Goal: Task Accomplishment & Management: Complete application form

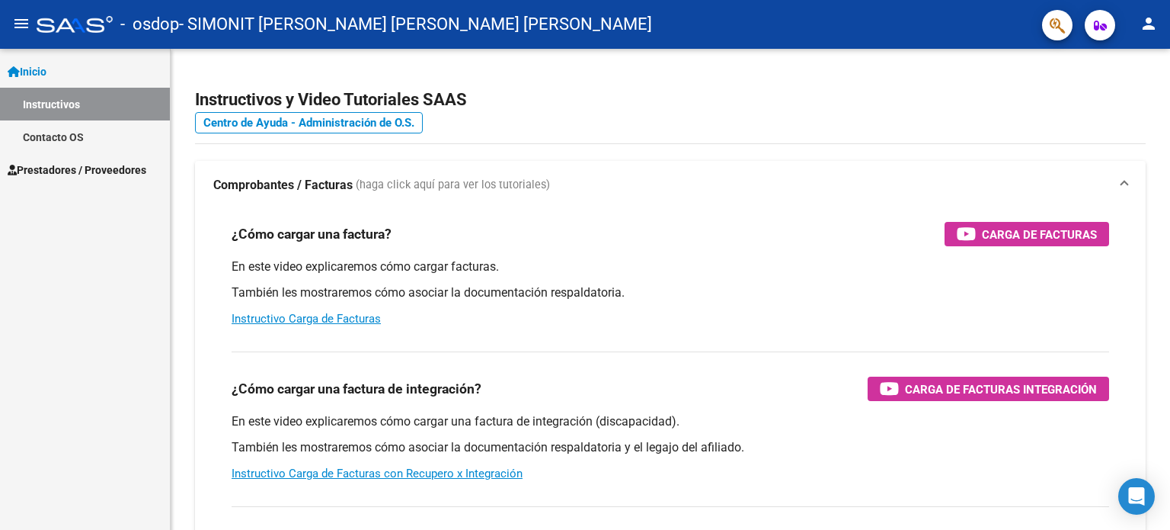
click at [20, 23] on mat-icon "menu" at bounding box center [21, 23] width 18 height 18
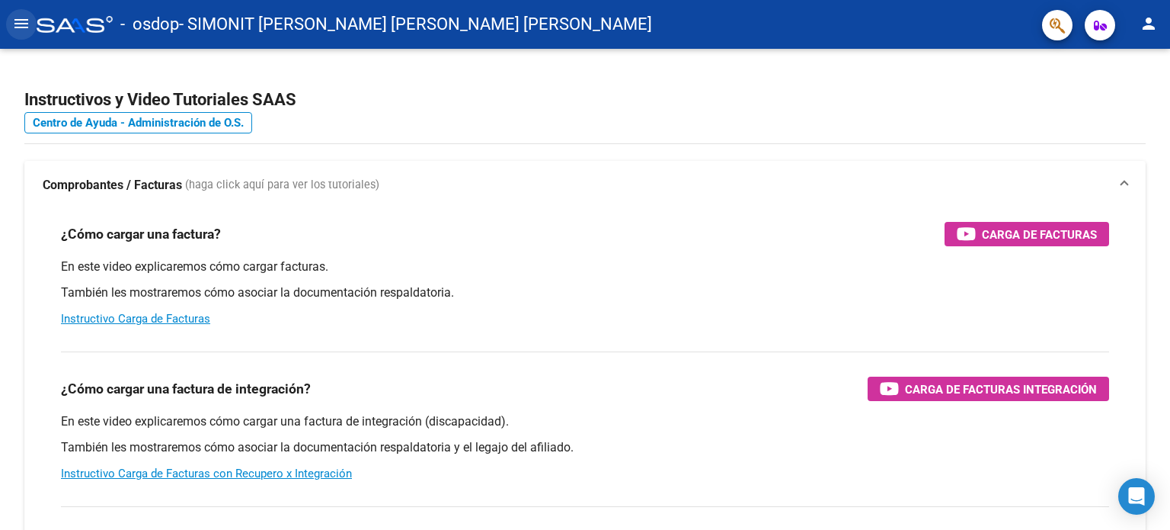
click at [20, 23] on mat-icon "menu" at bounding box center [21, 23] width 18 height 18
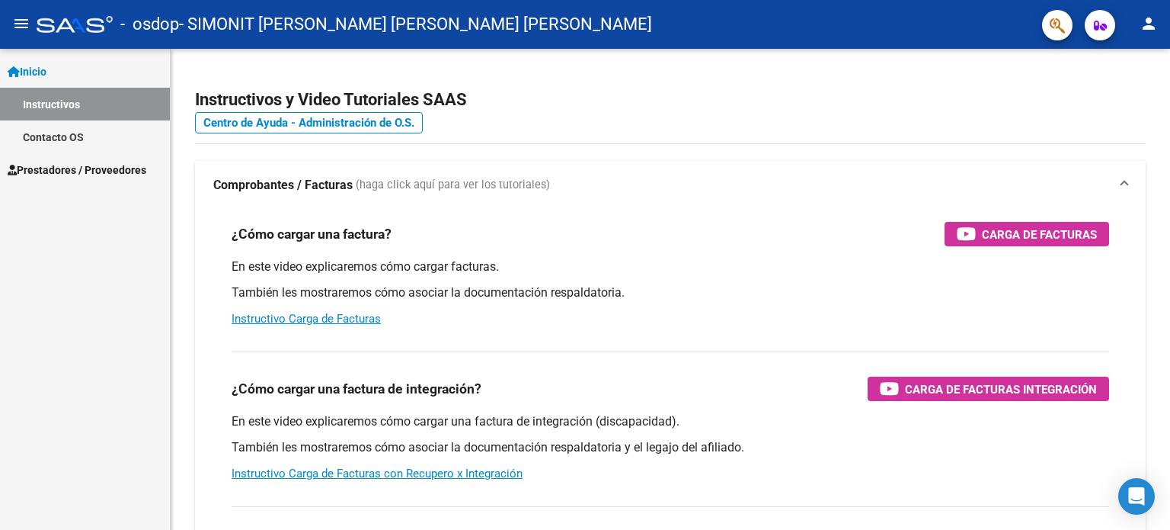
click at [46, 176] on span "Prestadores / Proveedores" at bounding box center [77, 170] width 139 height 17
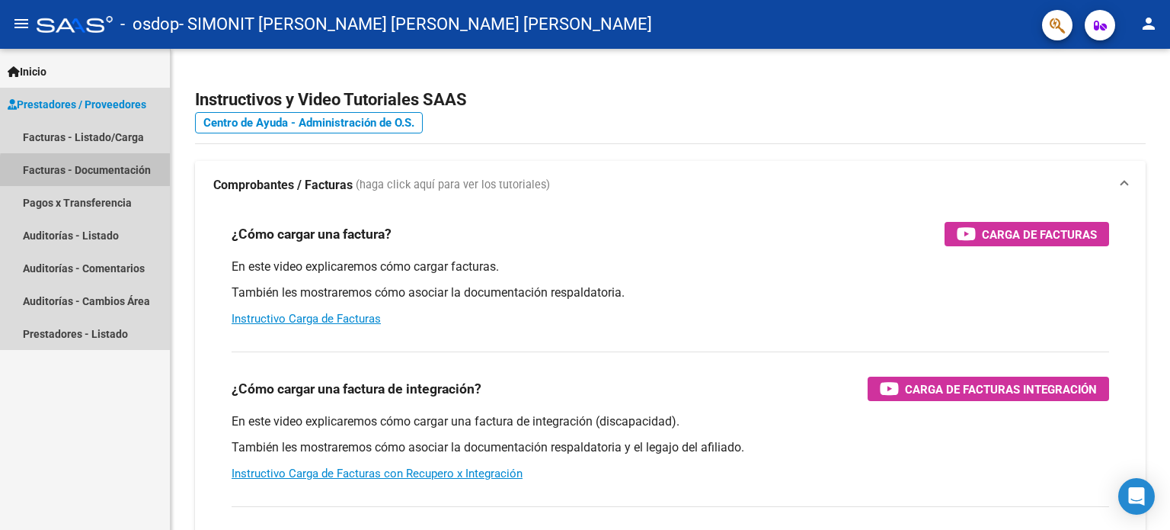
click at [94, 173] on link "Facturas - Documentación" at bounding box center [85, 169] width 170 height 33
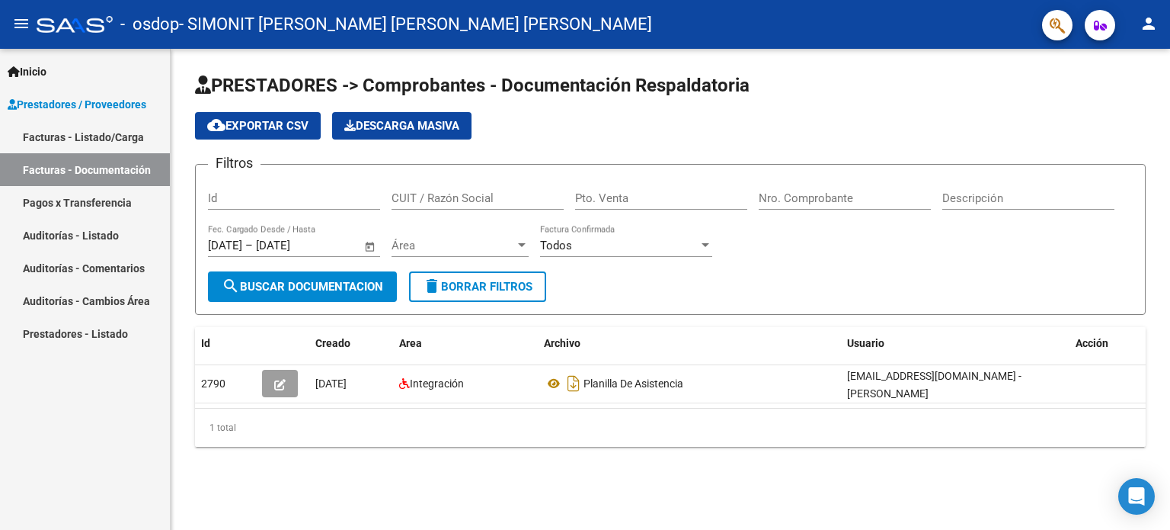
click at [98, 228] on link "Auditorías - Listado" at bounding box center [85, 235] width 170 height 33
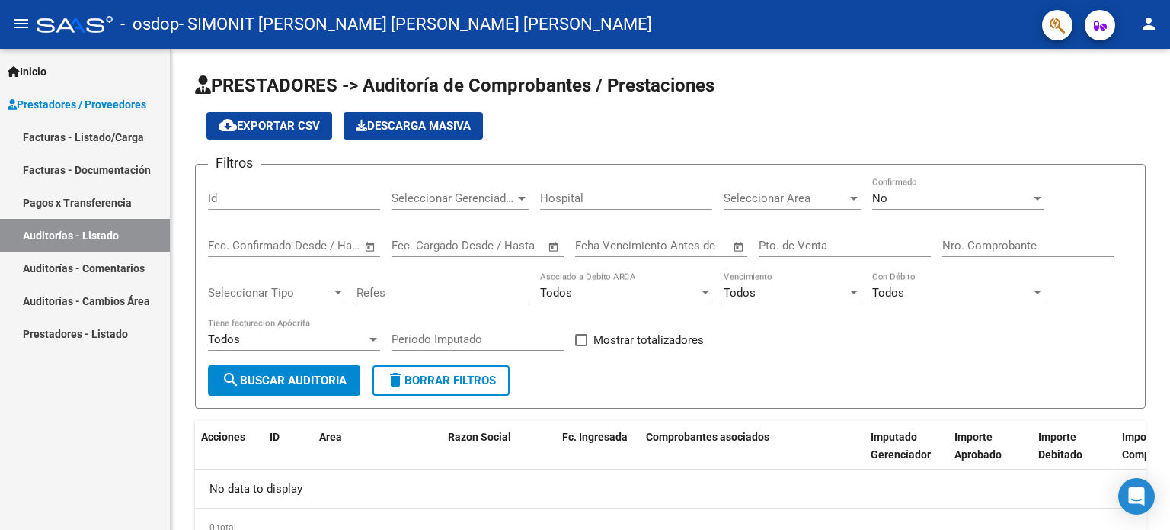
click at [98, 206] on link "Pagos x Transferencia" at bounding box center [85, 202] width 170 height 33
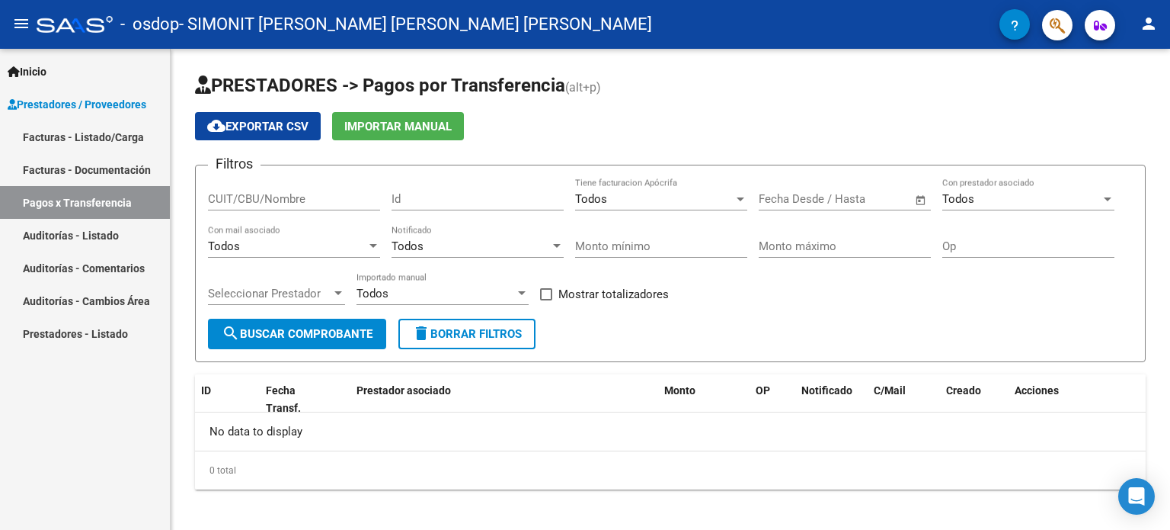
click at [107, 157] on link "Facturas - Documentación" at bounding box center [85, 169] width 170 height 33
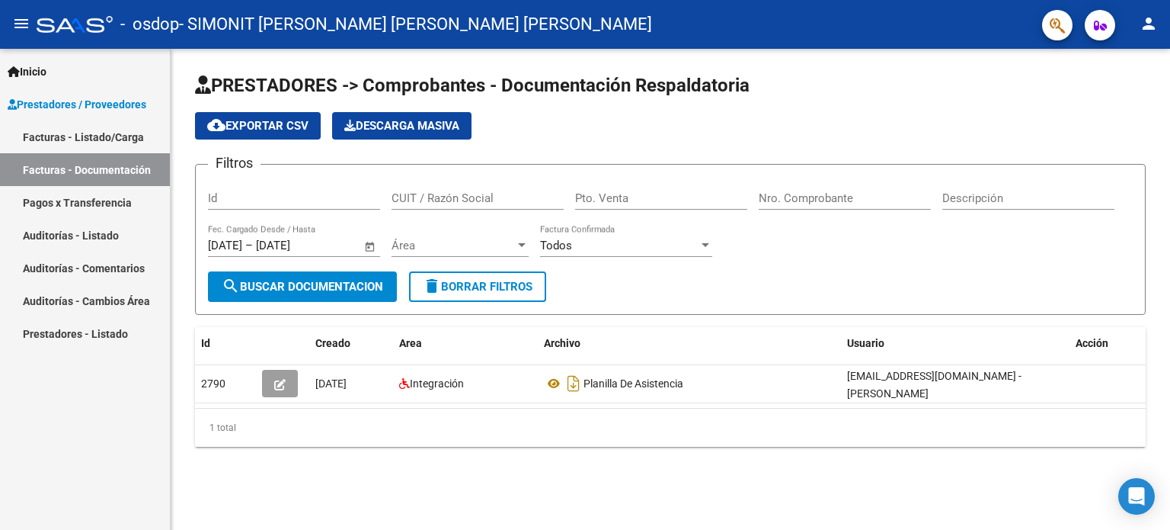
click at [109, 142] on link "Facturas - Listado/Carga" at bounding box center [85, 136] width 170 height 33
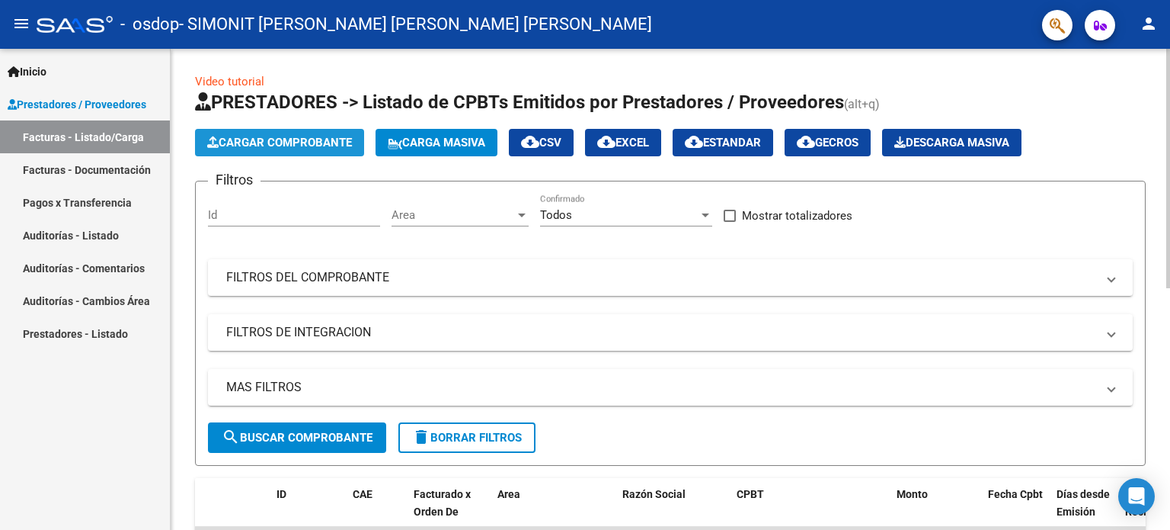
click at [283, 139] on span "Cargar Comprobante" at bounding box center [279, 143] width 145 height 14
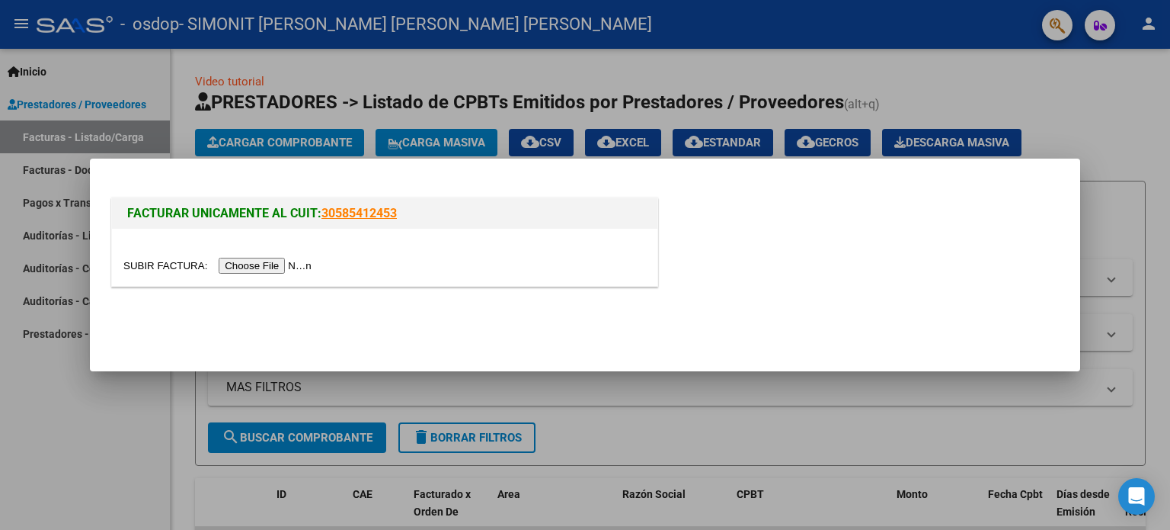
click at [304, 265] on input "file" at bounding box center [219, 266] width 193 height 16
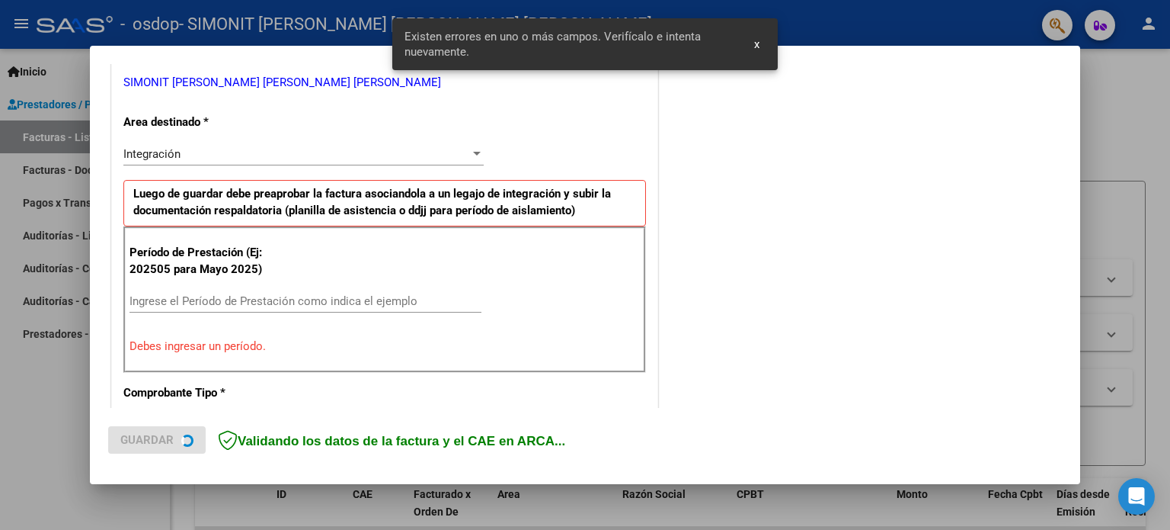
scroll to position [328, 0]
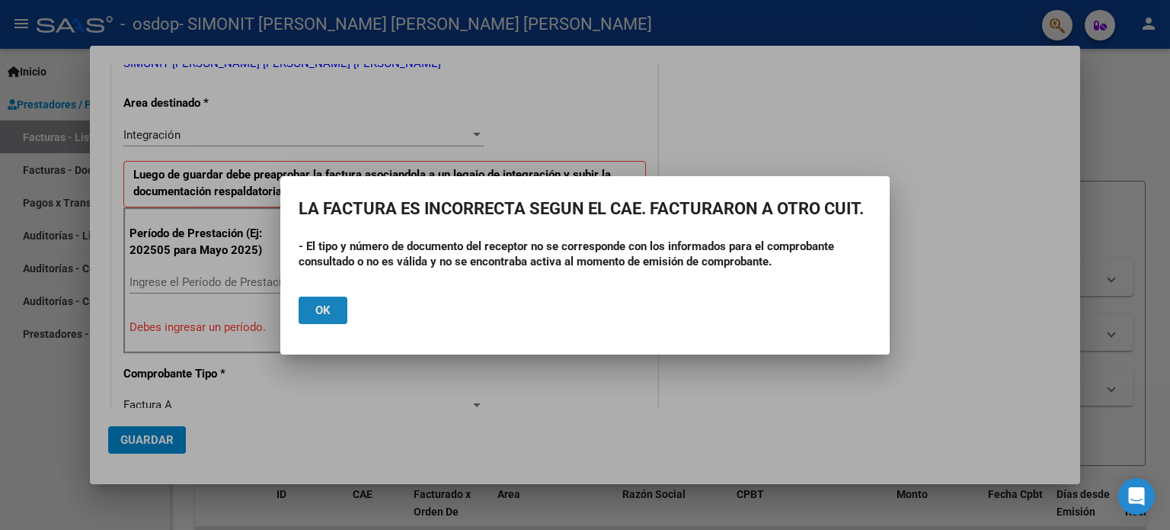
click at [343, 312] on button "Ok" at bounding box center [323, 309] width 49 height 27
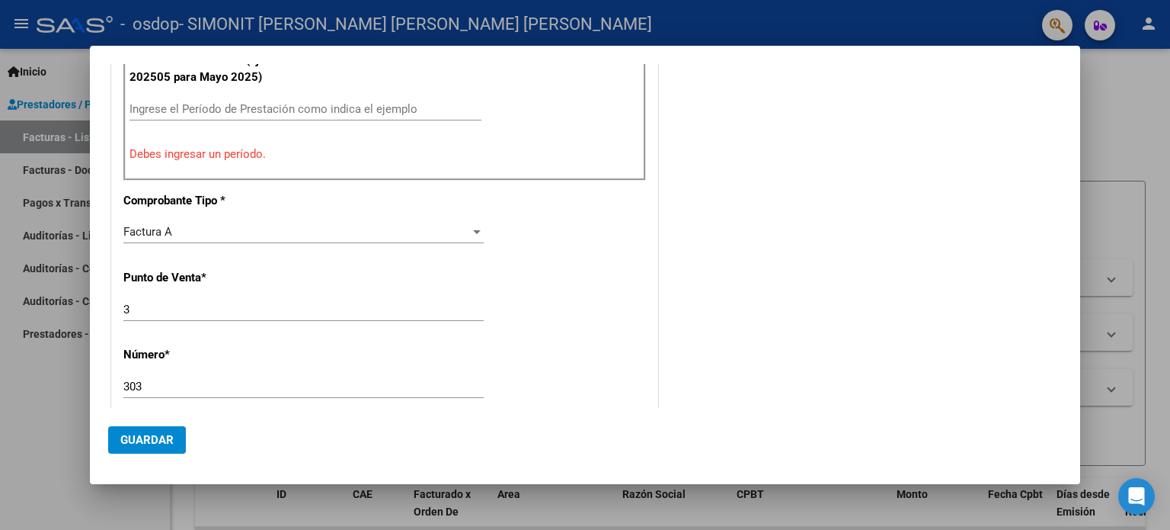
scroll to position [0, 0]
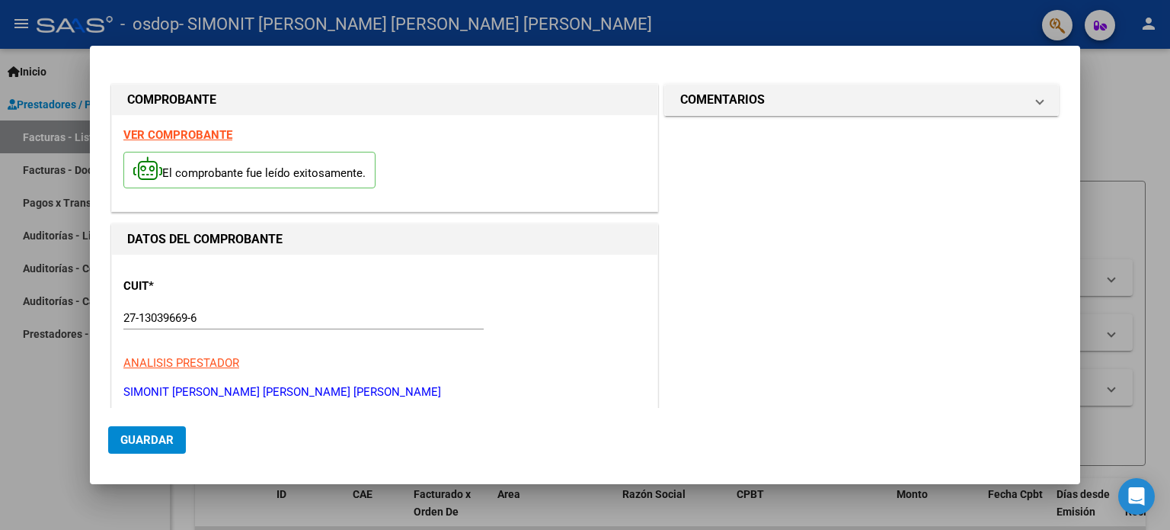
click at [61, 416] on div at bounding box center [585, 265] width 1170 height 530
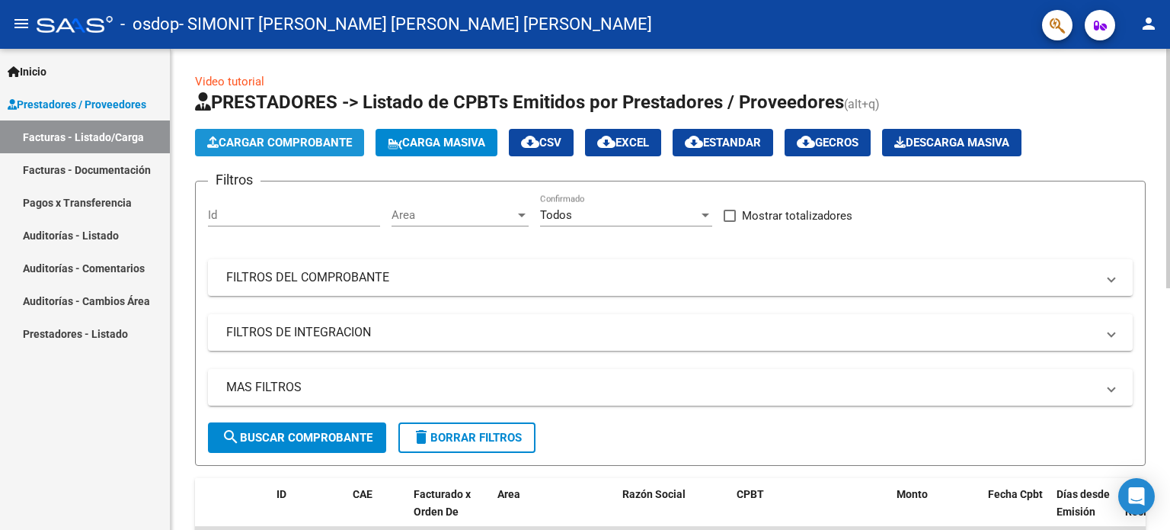
click at [280, 136] on span "Cargar Comprobante" at bounding box center [279, 143] width 145 height 14
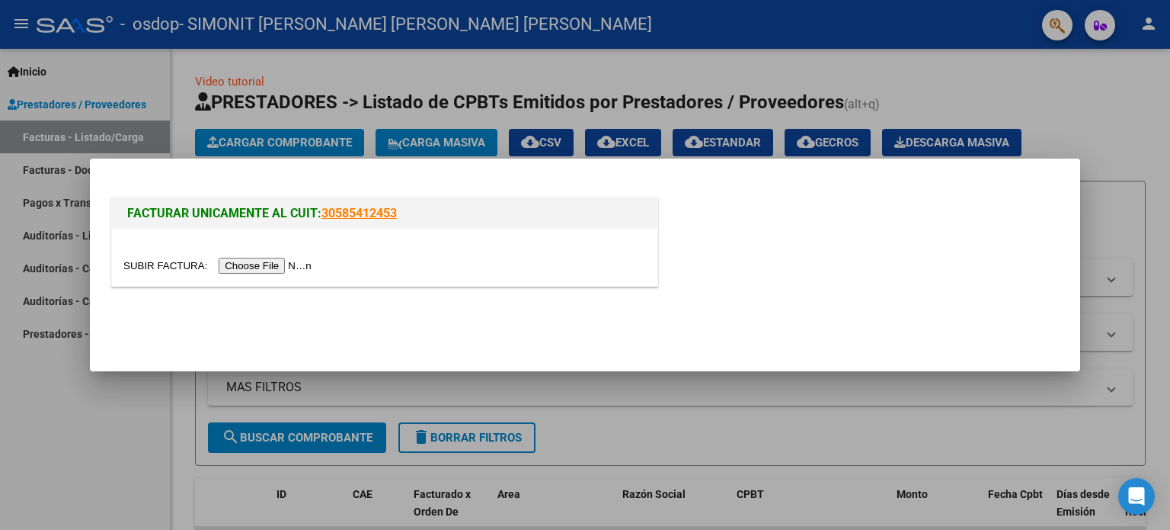
click at [274, 264] on input "file" at bounding box center [219, 266] width 193 height 16
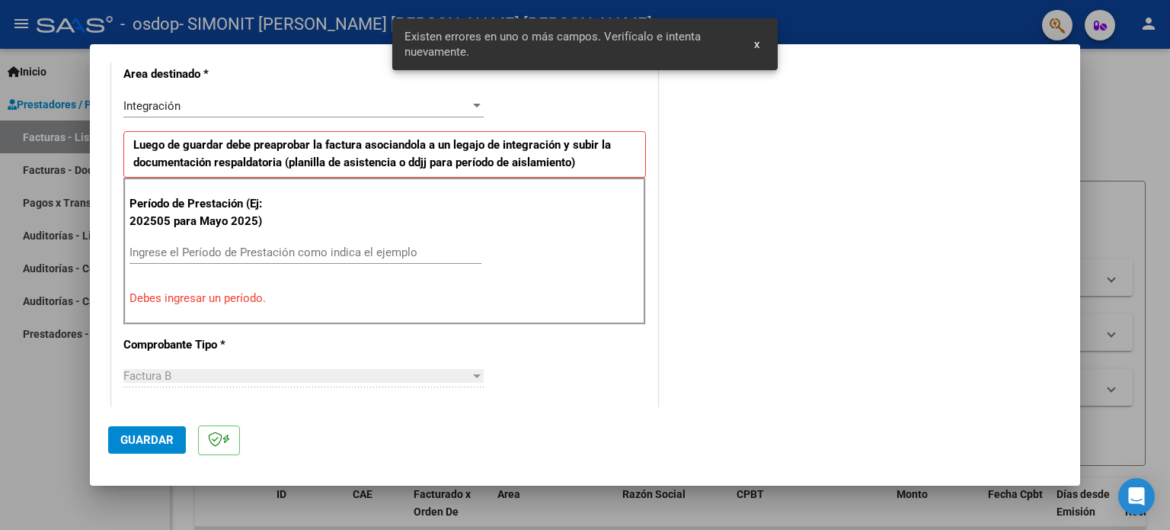
scroll to position [204, 0]
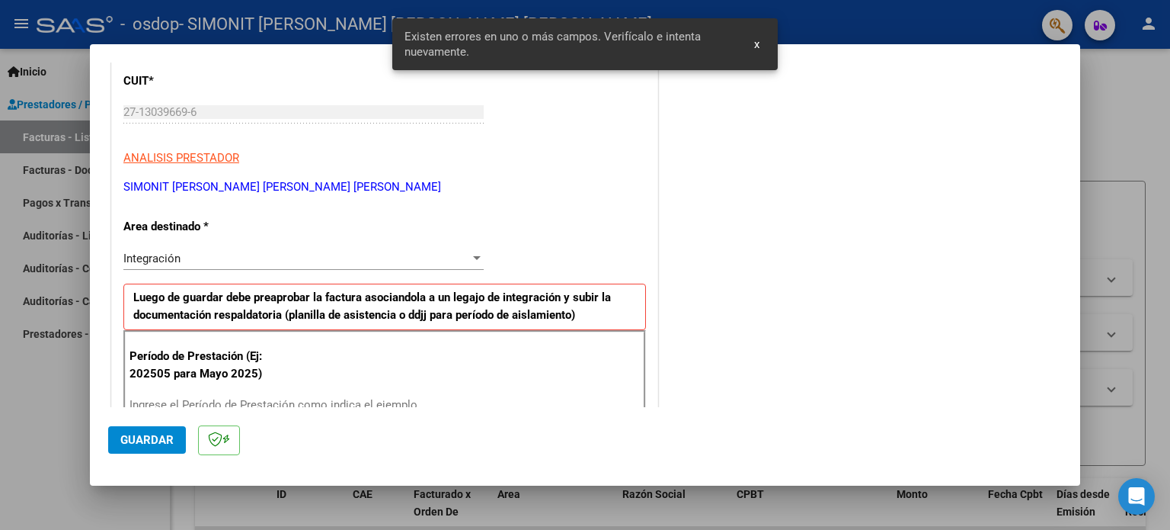
click at [267, 259] on div "Integración" at bounding box center [296, 258] width 347 height 14
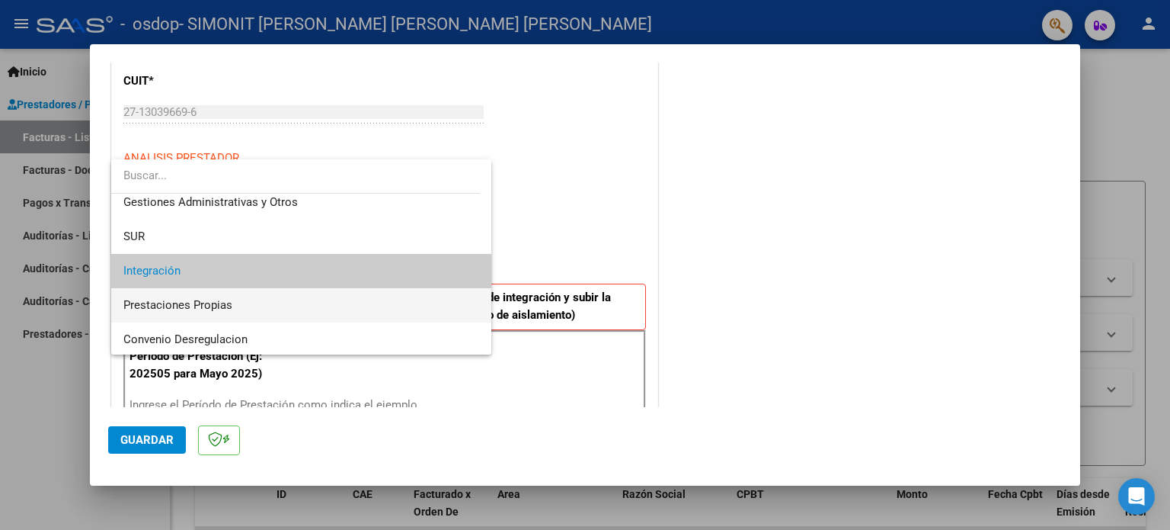
scroll to position [0, 0]
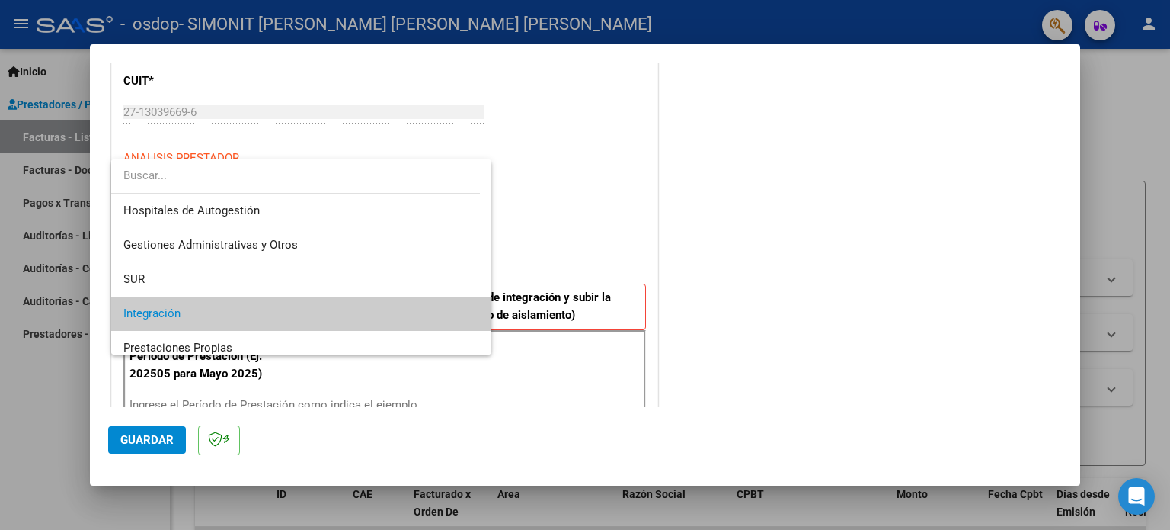
click at [566, 184] on div at bounding box center [585, 265] width 1170 height 530
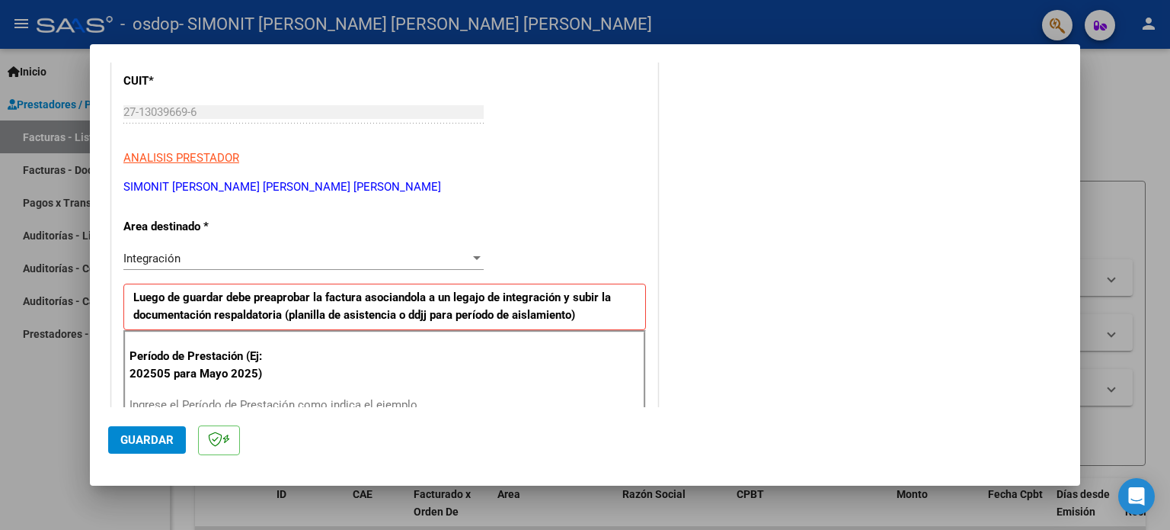
click at [209, 158] on span "ANALISIS PRESTADOR" at bounding box center [181, 158] width 116 height 14
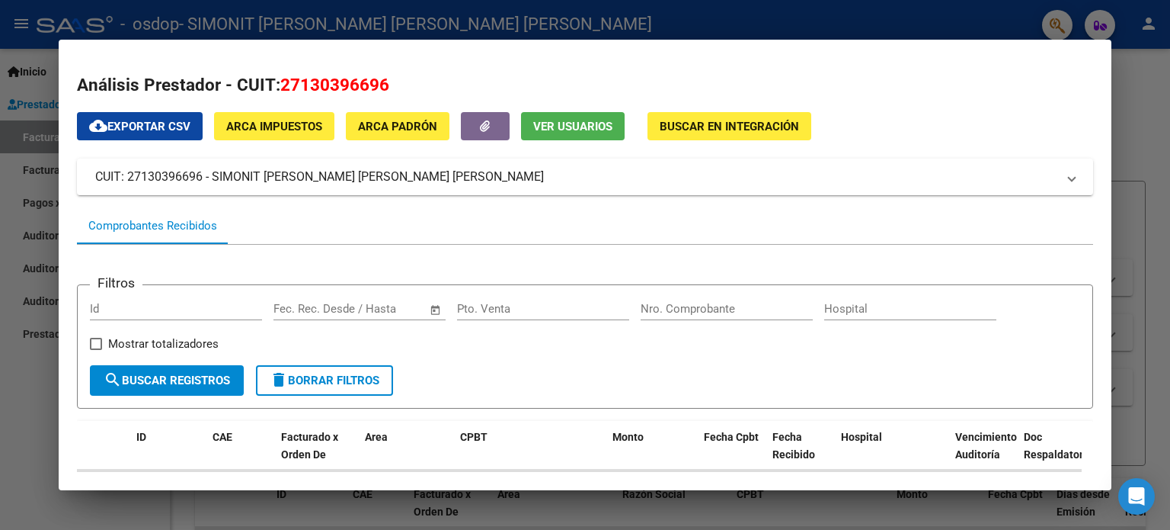
click at [4, 431] on div at bounding box center [585, 265] width 1170 height 530
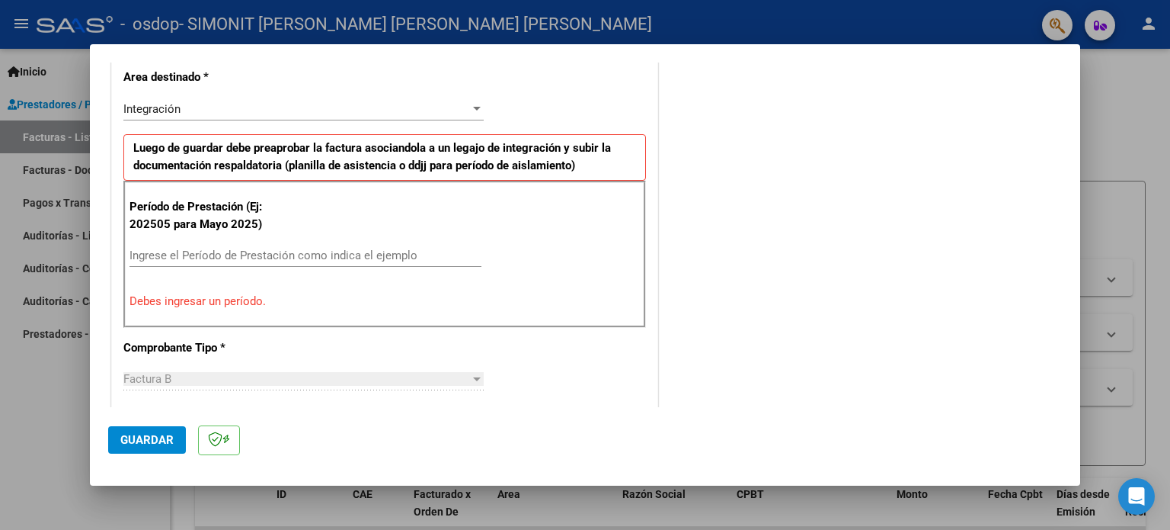
scroll to position [381, 0]
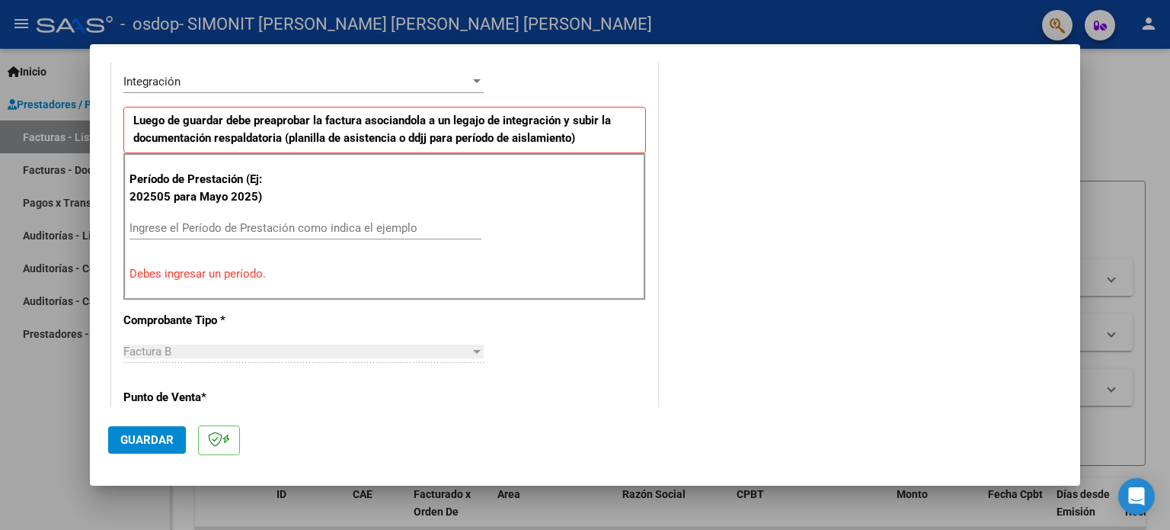
click at [203, 213] on div "Período de Prestación (Ej: 202505 para Mayo 2025) Ingrese el Período de Prestac…" at bounding box center [384, 226] width 523 height 146
click at [229, 226] on input "Ingrese el Período de Prestación como indica el ejemplo" at bounding box center [306, 228] width 352 height 14
click at [195, 222] on input "Ingrese el Período de Prestación como indica el ejemplo" at bounding box center [306, 228] width 352 height 14
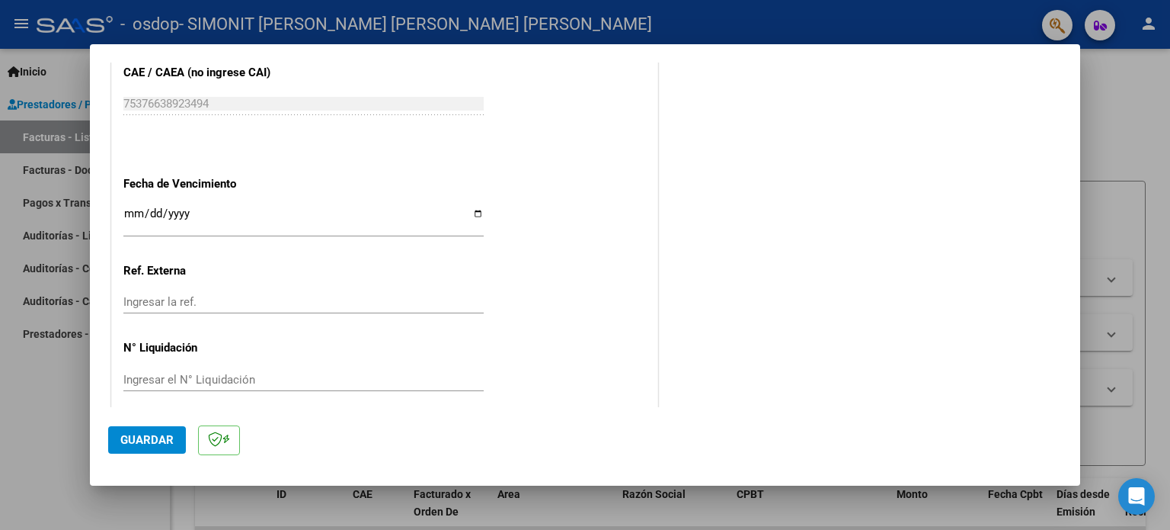
scroll to position [994, 0]
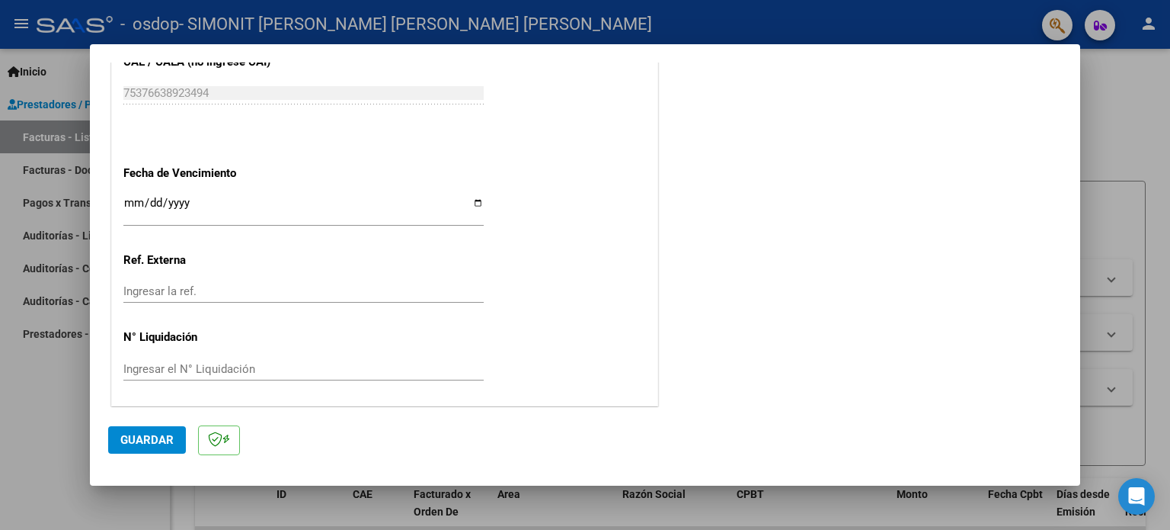
type input "202508"
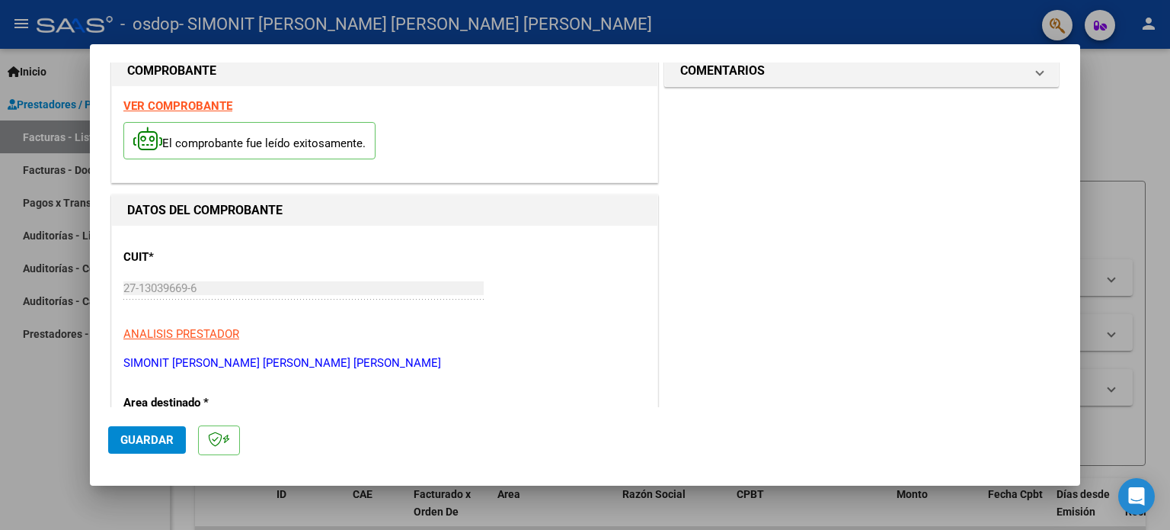
scroll to position [0, 0]
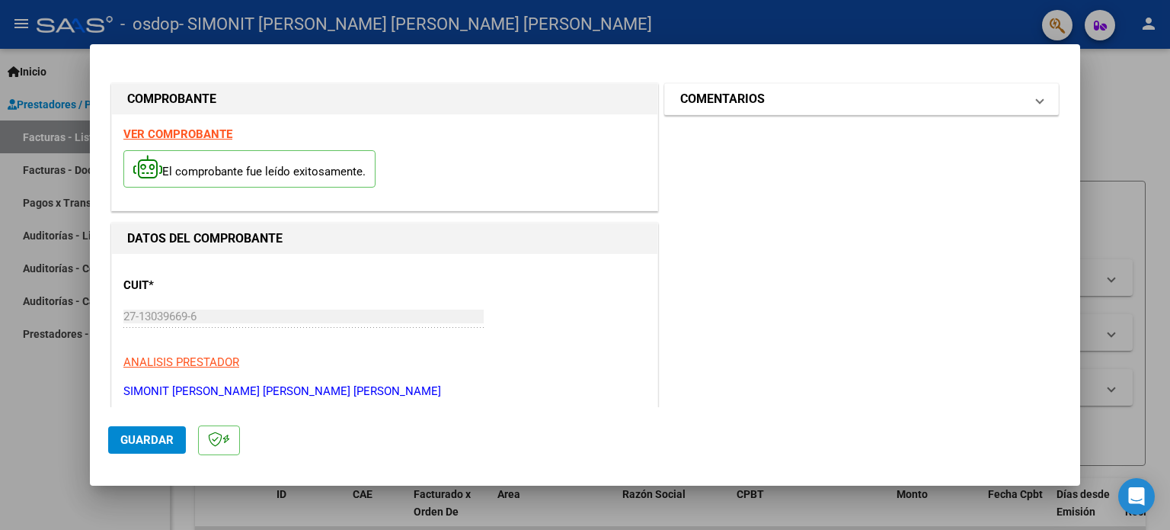
click at [1037, 99] on span at bounding box center [1040, 99] width 6 height 18
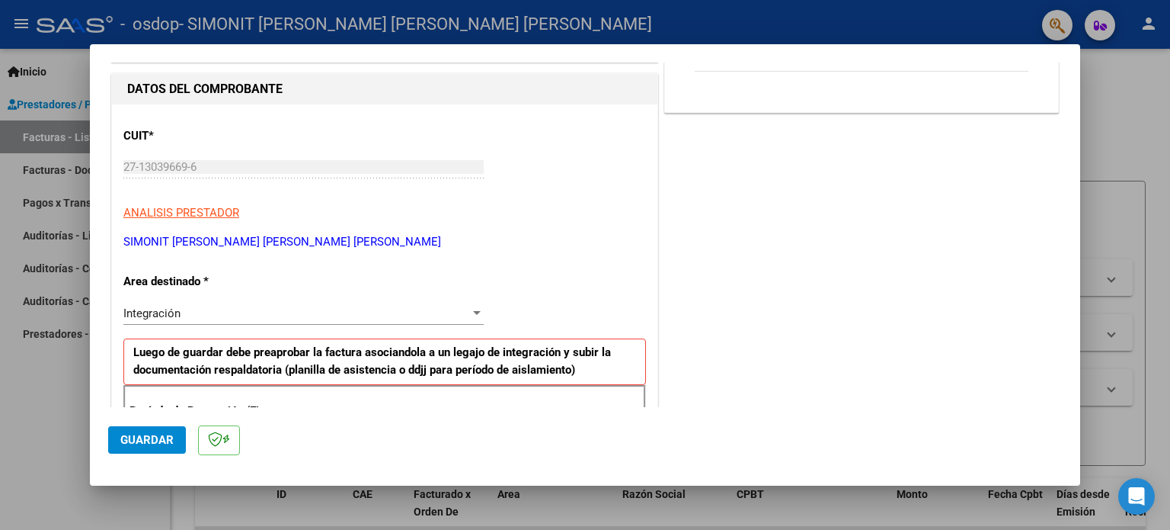
scroll to position [76, 0]
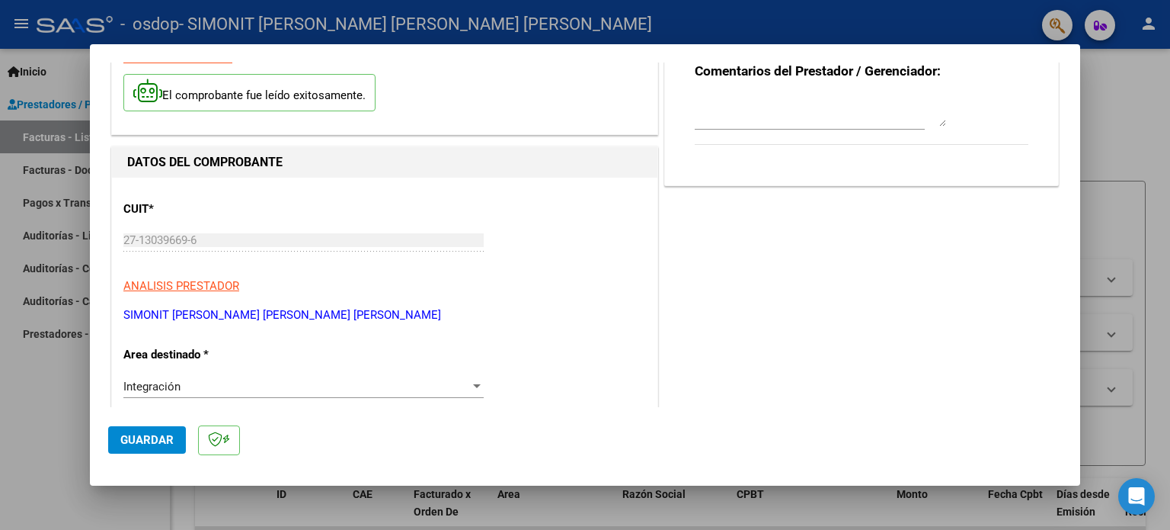
click at [142, 424] on mat-dialog-actions "Guardar" at bounding box center [585, 437] width 954 height 60
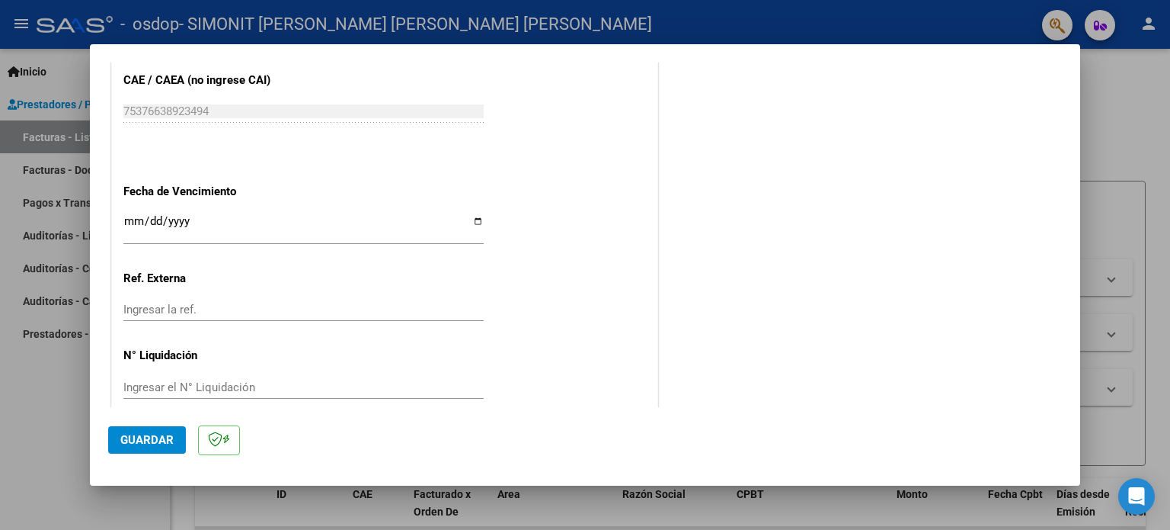
scroll to position [994, 0]
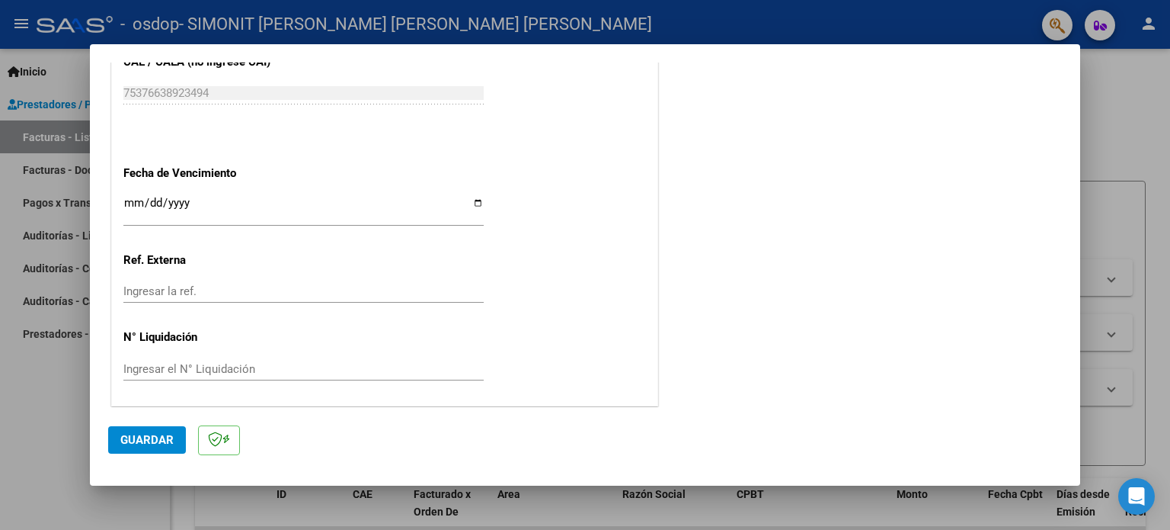
click at [160, 441] on span "Guardar" at bounding box center [146, 440] width 53 height 14
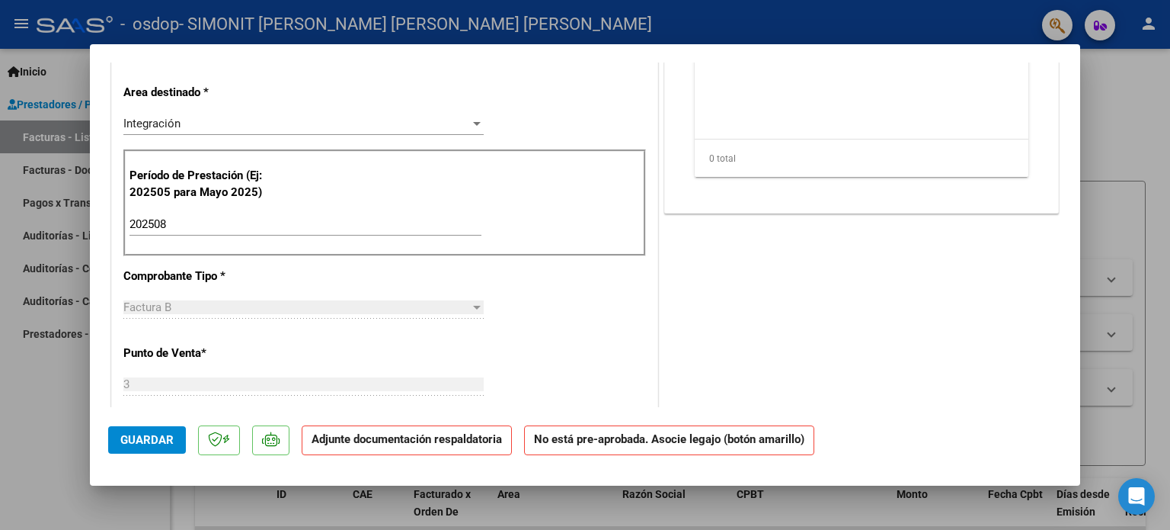
scroll to position [0, 0]
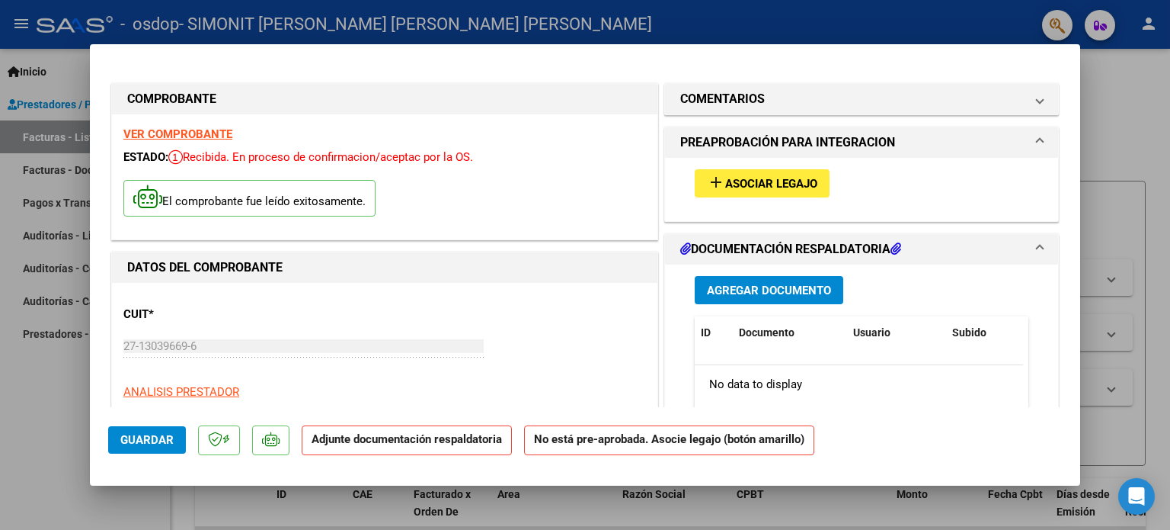
click at [759, 177] on span "Asociar Legajo" at bounding box center [771, 184] width 92 height 14
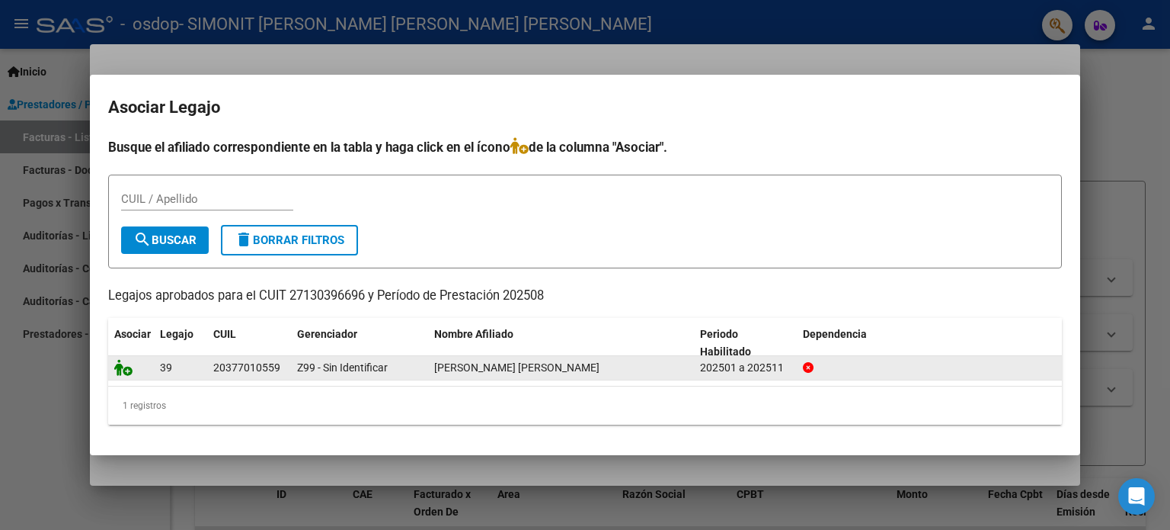
drag, startPoint x: 122, startPoint y: 348, endPoint x: 122, endPoint y: 366, distance: 17.5
click at [123, 350] on datatable-header-cell "Asociar" at bounding box center [131, 343] width 46 height 50
click at [122, 366] on icon at bounding box center [123, 367] width 18 height 17
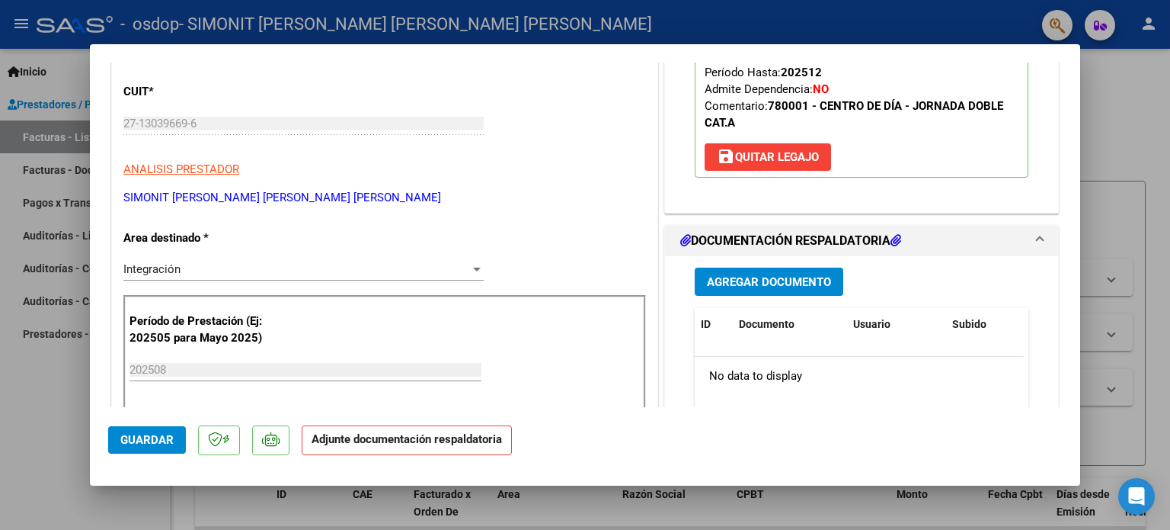
scroll to position [305, 0]
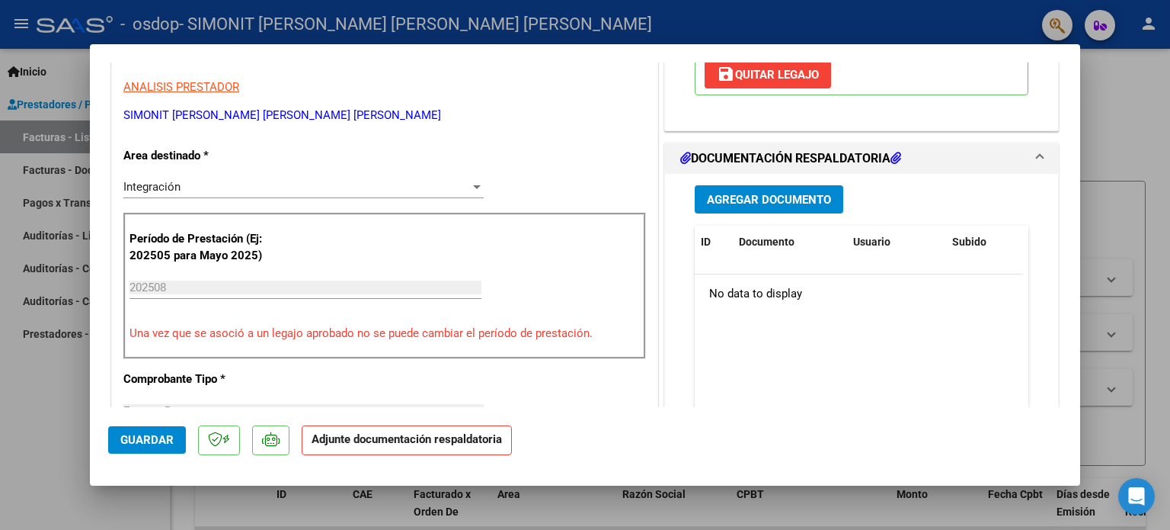
click at [795, 196] on span "Agregar Documento" at bounding box center [769, 200] width 124 height 14
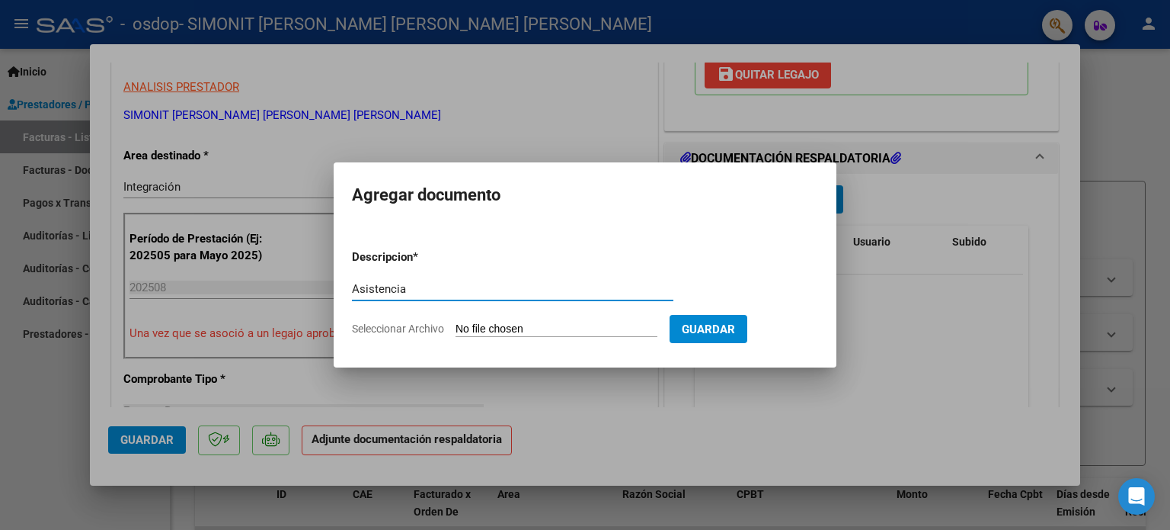
type input "Asistencia"
click at [619, 323] on input "Seleccionar Archivo" at bounding box center [557, 329] width 202 height 14
type input "C:\fakepath\AsistenciaOSDOPagosto2025.pdf"
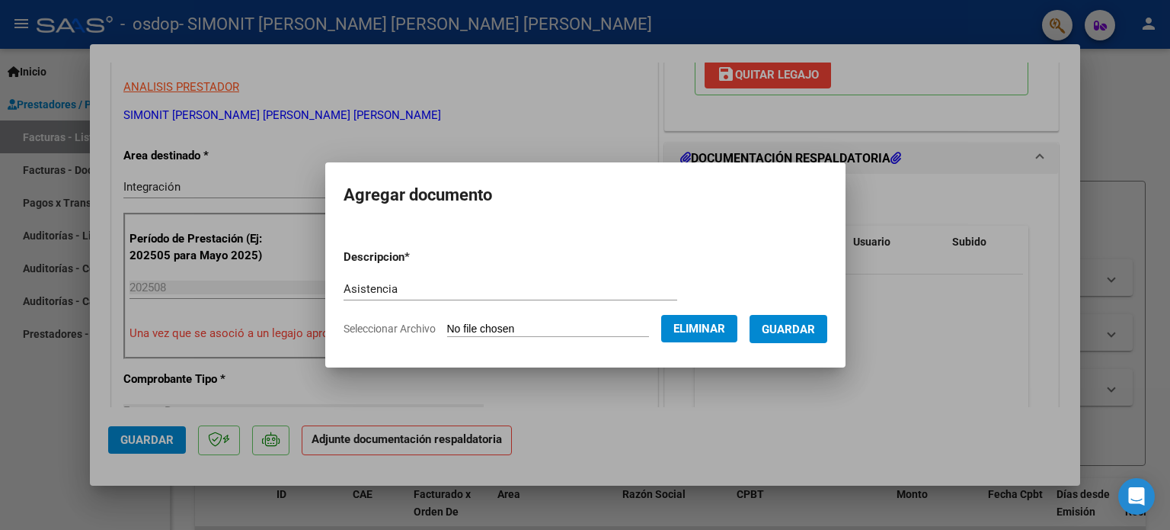
click at [801, 334] on span "Guardar" at bounding box center [788, 329] width 53 height 14
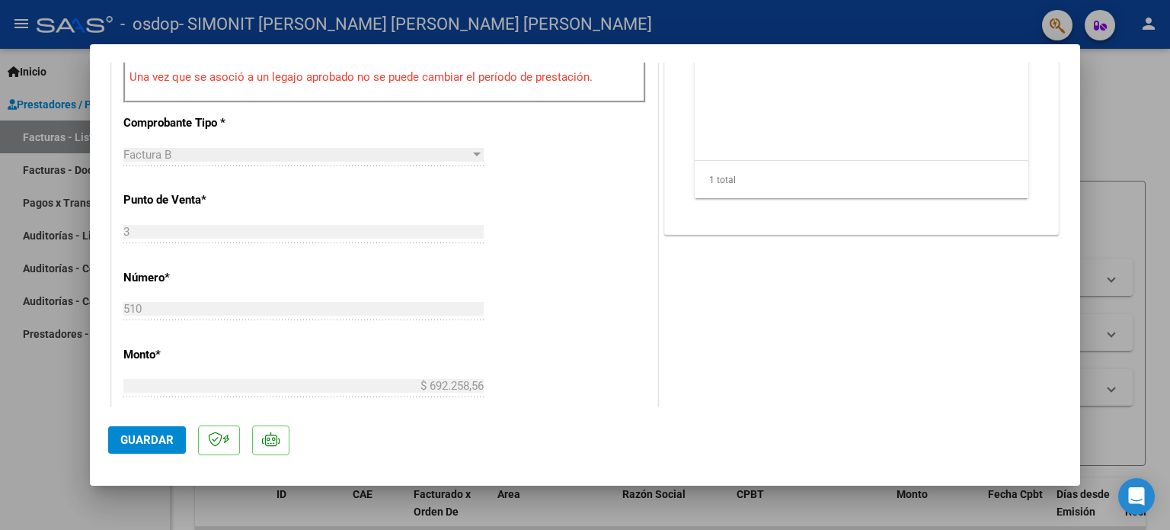
scroll to position [0, 0]
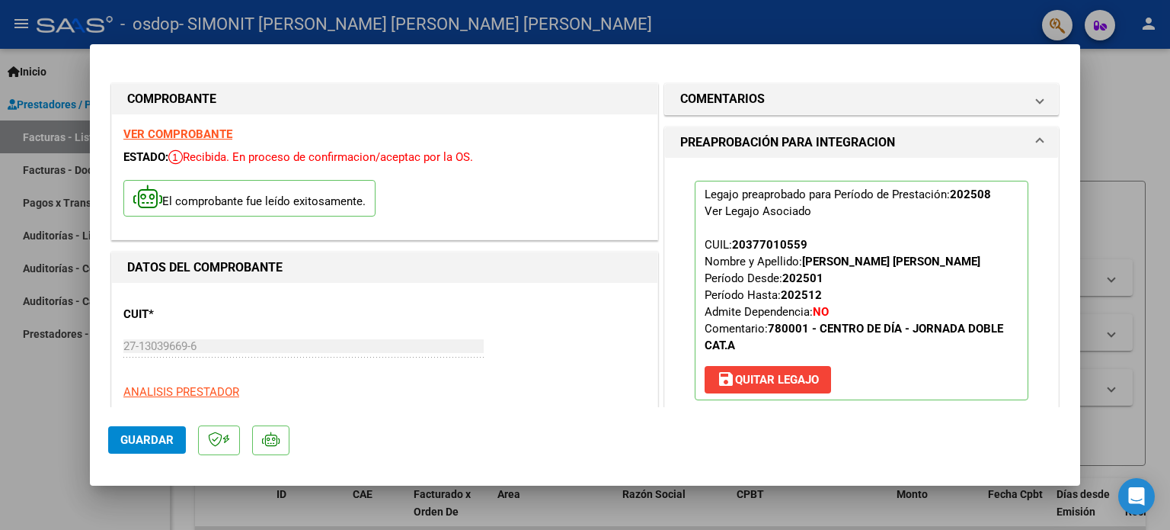
click at [130, 442] on span "Guardar" at bounding box center [146, 440] width 53 height 14
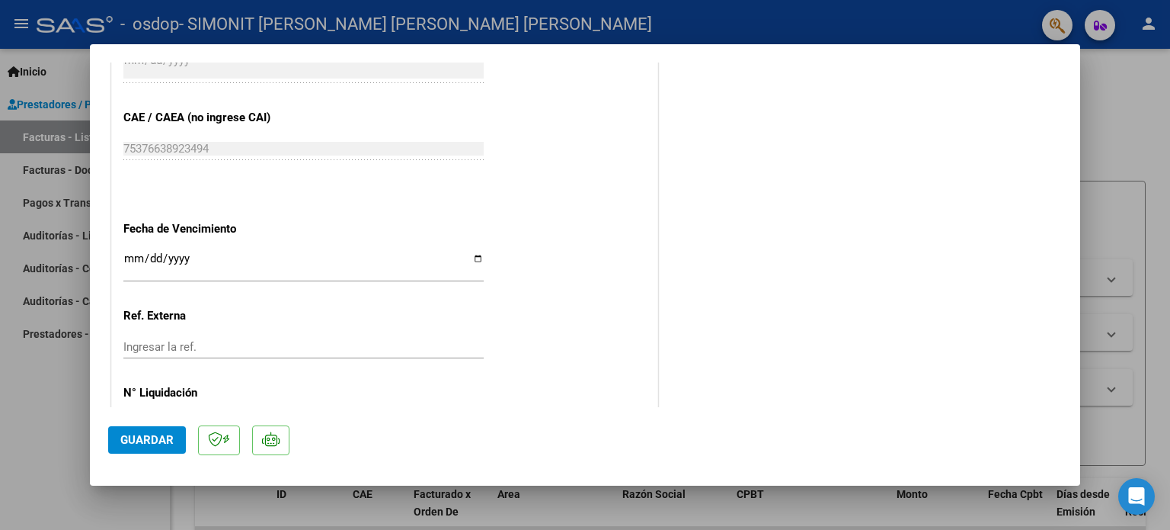
scroll to position [1018, 0]
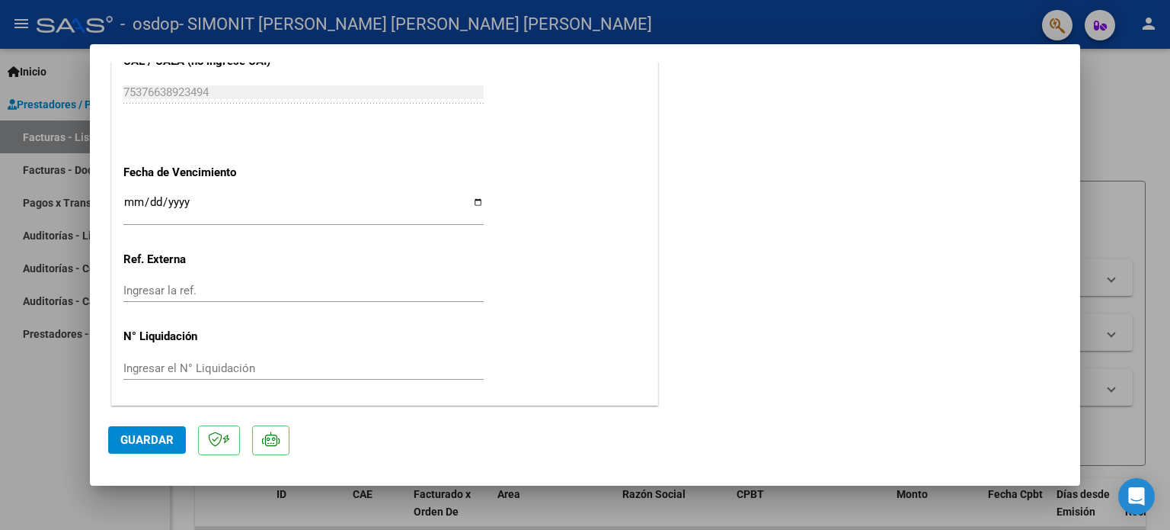
click at [217, 290] on input "Ingresar la ref." at bounding box center [303, 290] width 360 height 14
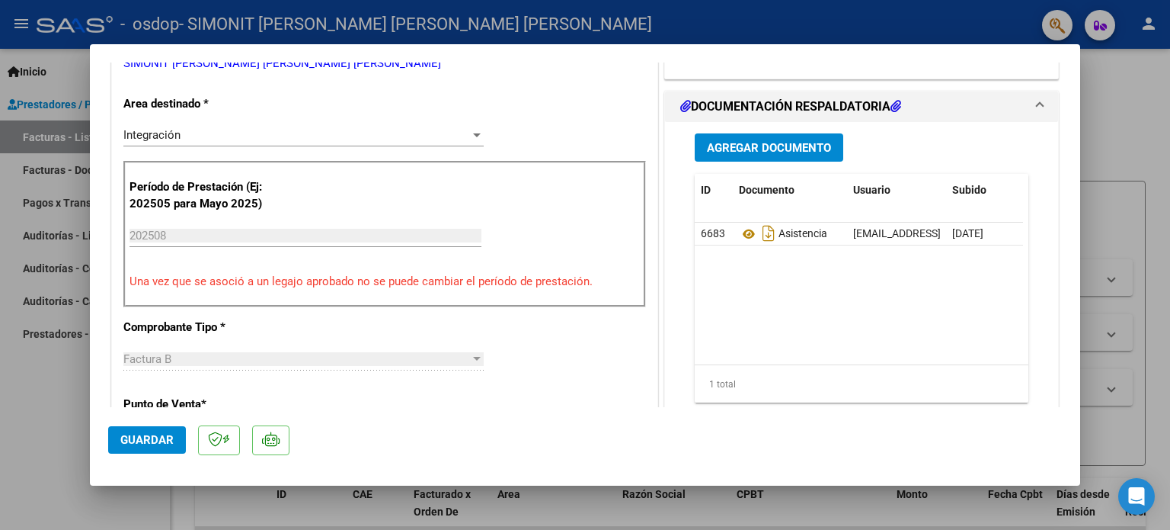
scroll to position [0, 0]
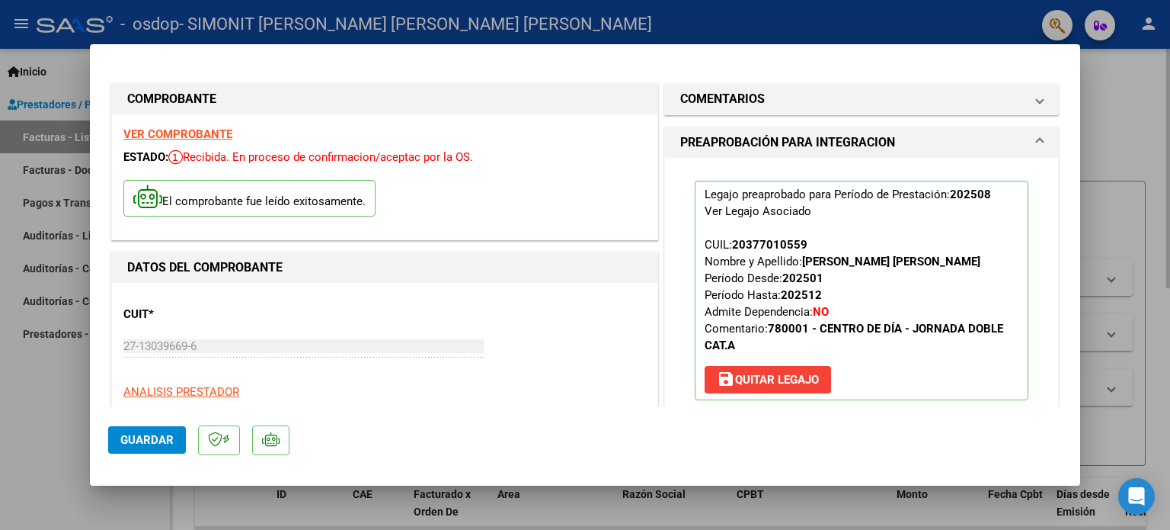
click at [1166, 417] on div at bounding box center [585, 265] width 1170 height 530
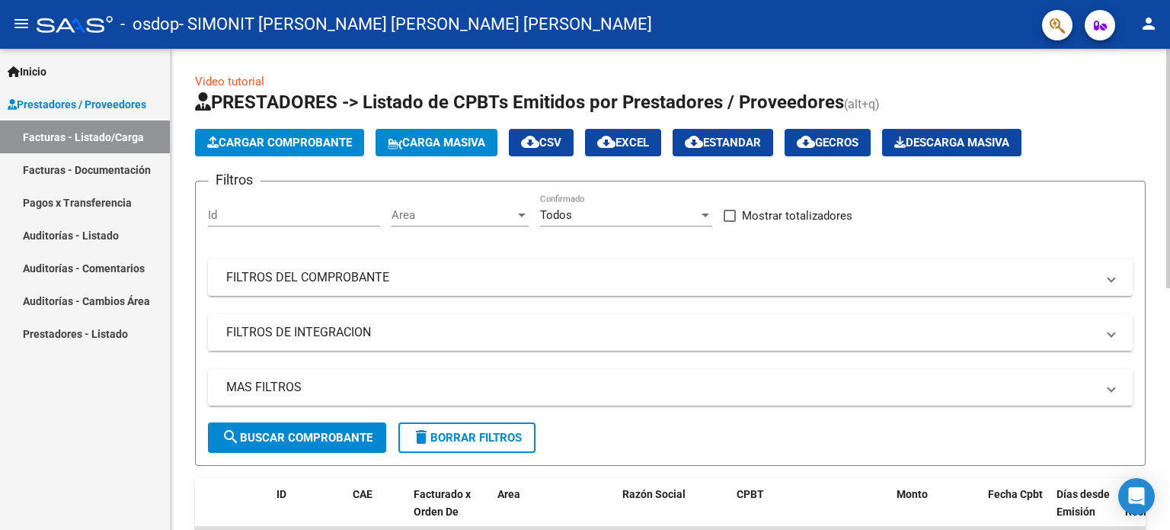
scroll to position [229, 0]
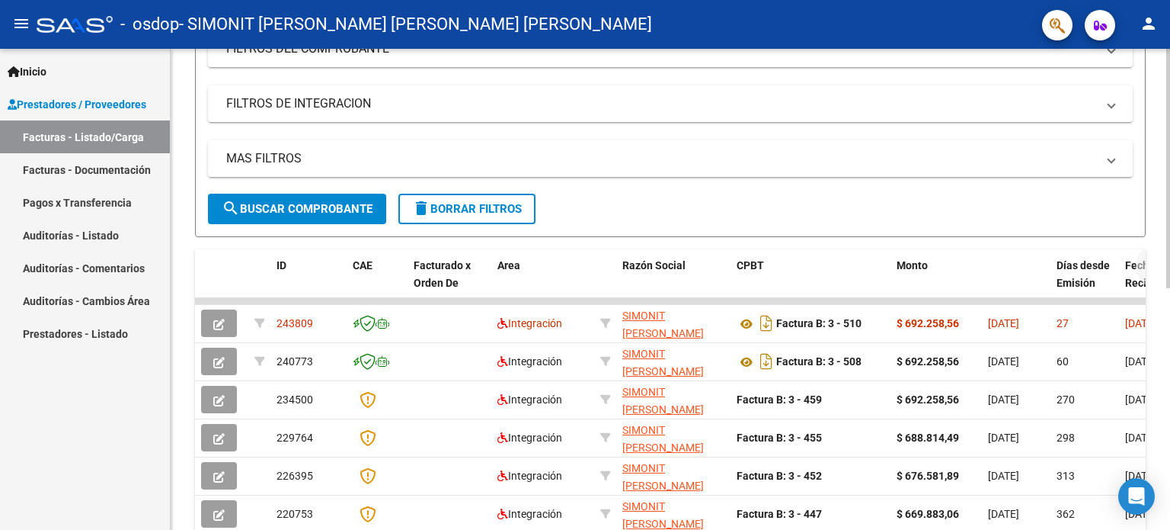
drag, startPoint x: 1028, startPoint y: 259, endPoint x: 1148, endPoint y: 273, distance: 121.2
click at [1169, 274] on div "Video tutorial PRESTADORES -> Listado de CPBTs Emitidos por Prestadores / Prove…" at bounding box center [672, 299] width 1003 height 958
click at [1033, 244] on div "Video tutorial PRESTADORES -> Listado de CPBTs Emitidos por Prestadores / Prove…" at bounding box center [670, 287] width 951 height 885
click at [1036, 265] on span "Fecha Cpbt" at bounding box center [1015, 265] width 55 height 12
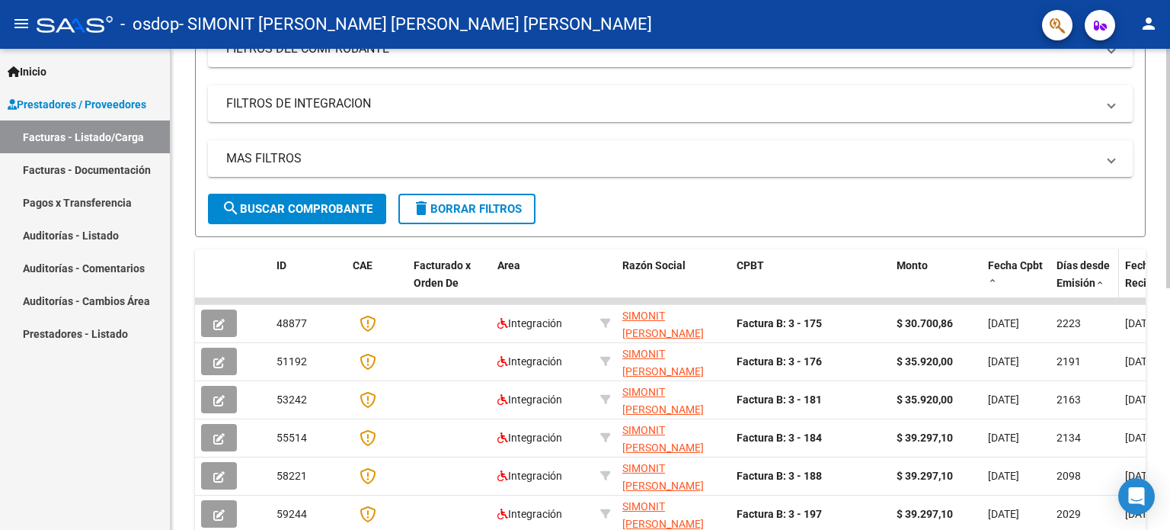
click at [1070, 267] on span "Días desde Emisión" at bounding box center [1083, 274] width 53 height 30
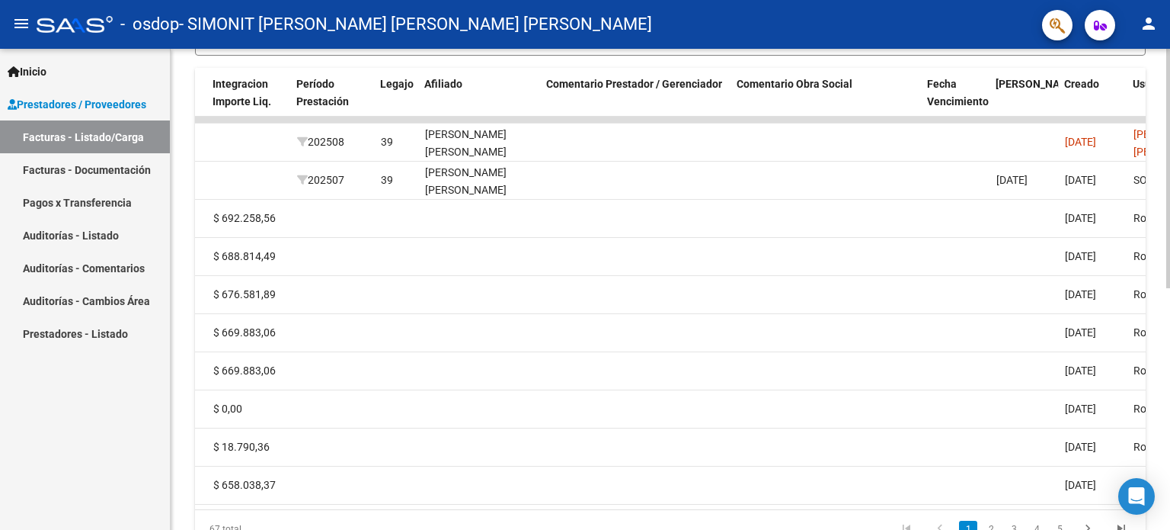
scroll to position [0, 0]
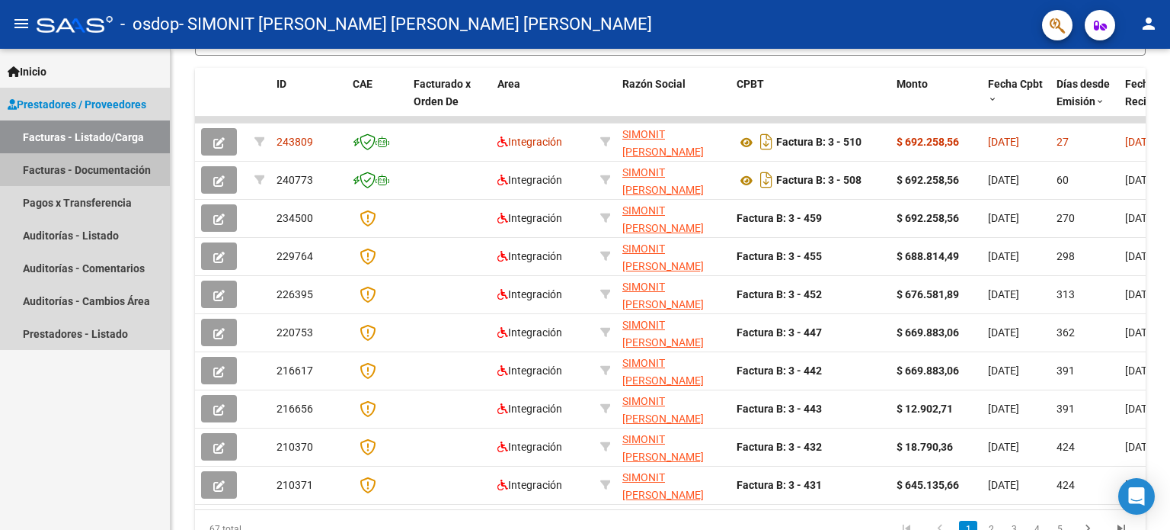
click at [113, 170] on link "Facturas - Documentación" at bounding box center [85, 169] width 170 height 33
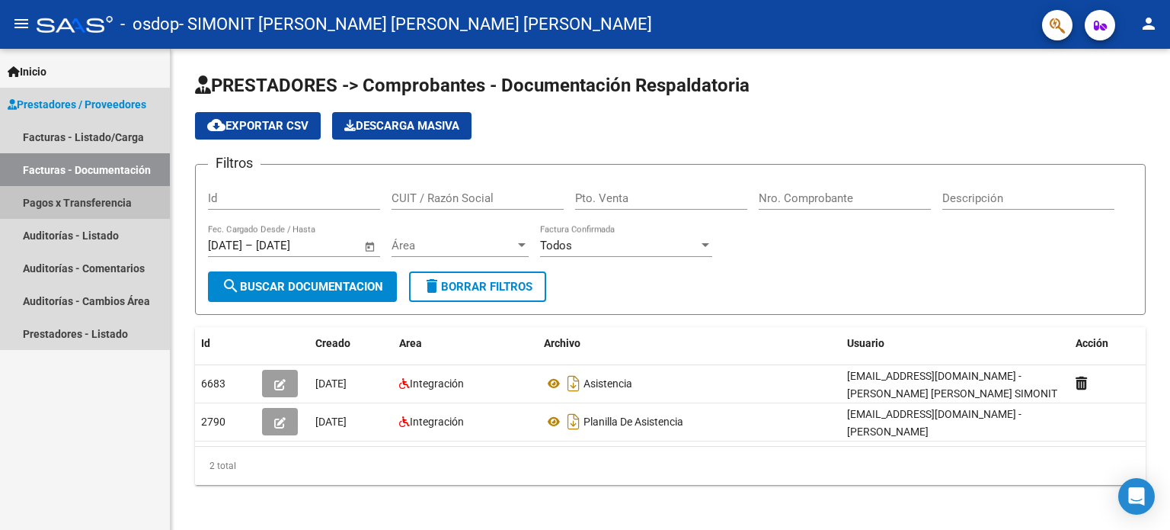
click at [100, 213] on link "Pagos x Transferencia" at bounding box center [85, 202] width 170 height 33
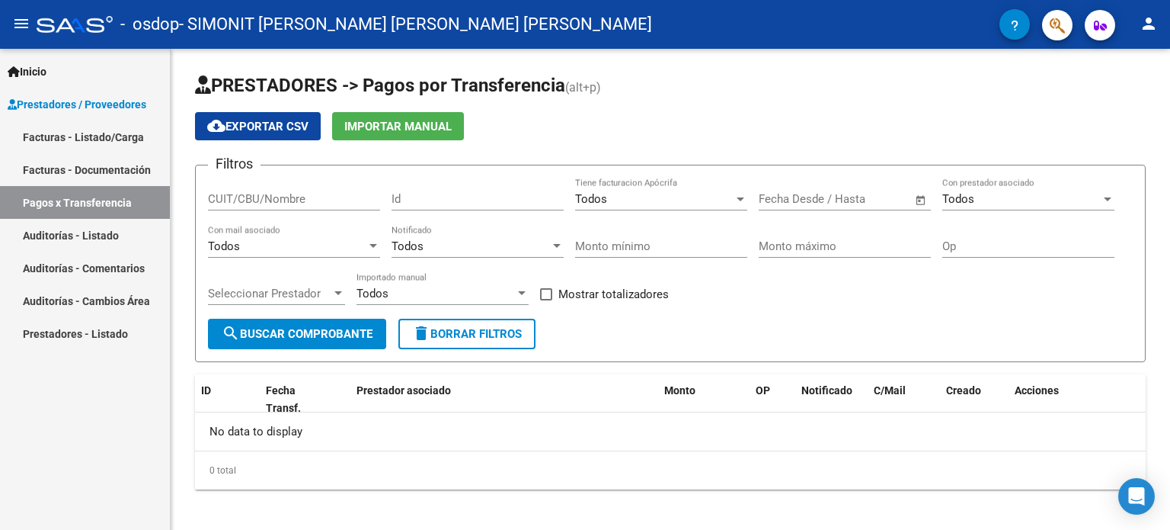
click at [88, 238] on link "Auditorías - Listado" at bounding box center [85, 235] width 170 height 33
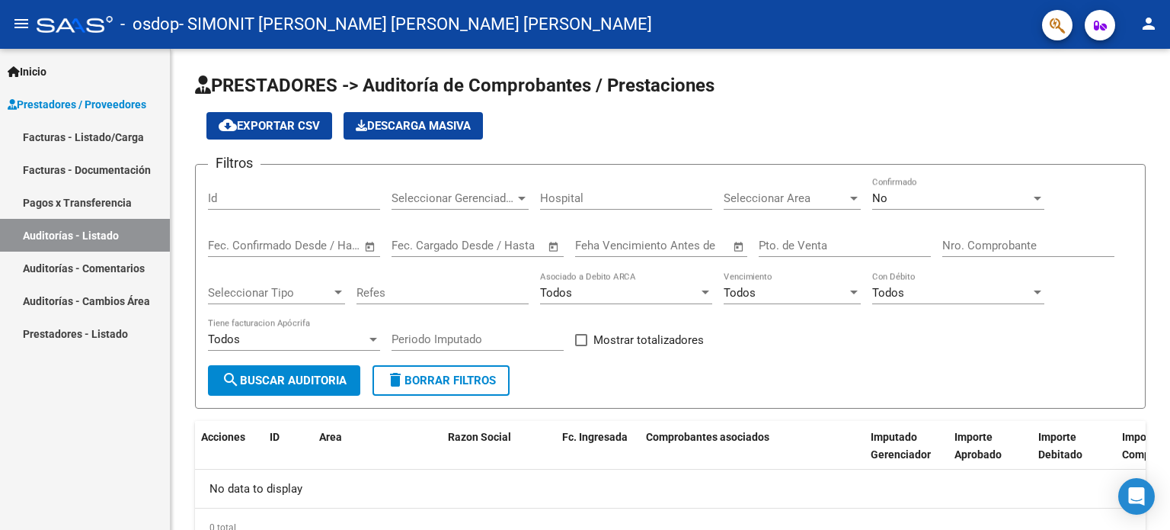
click at [85, 274] on link "Auditorías - Comentarios" at bounding box center [85, 267] width 170 height 33
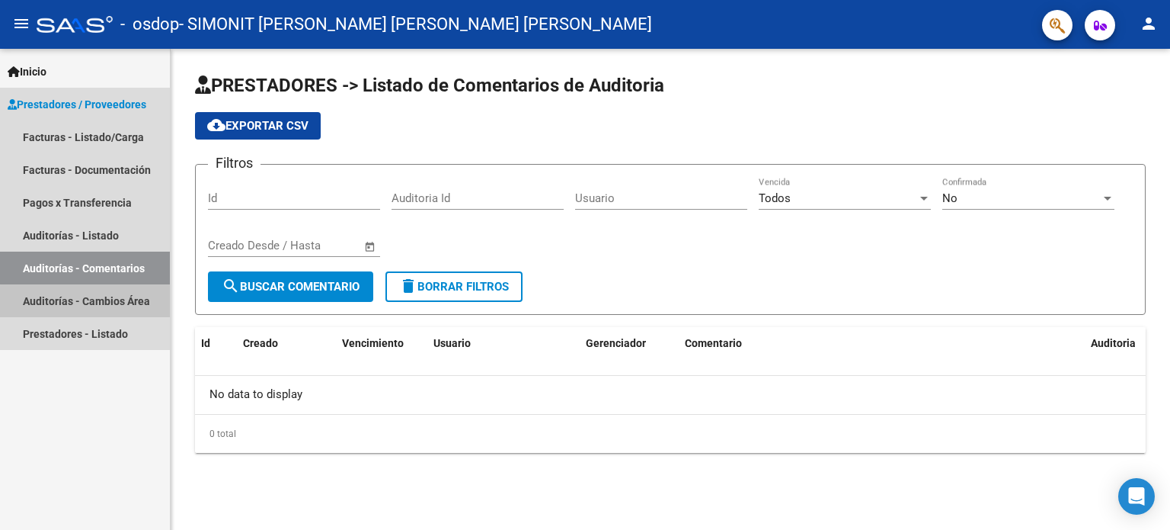
click at [85, 301] on link "Auditorías - Cambios Área" at bounding box center [85, 300] width 170 height 33
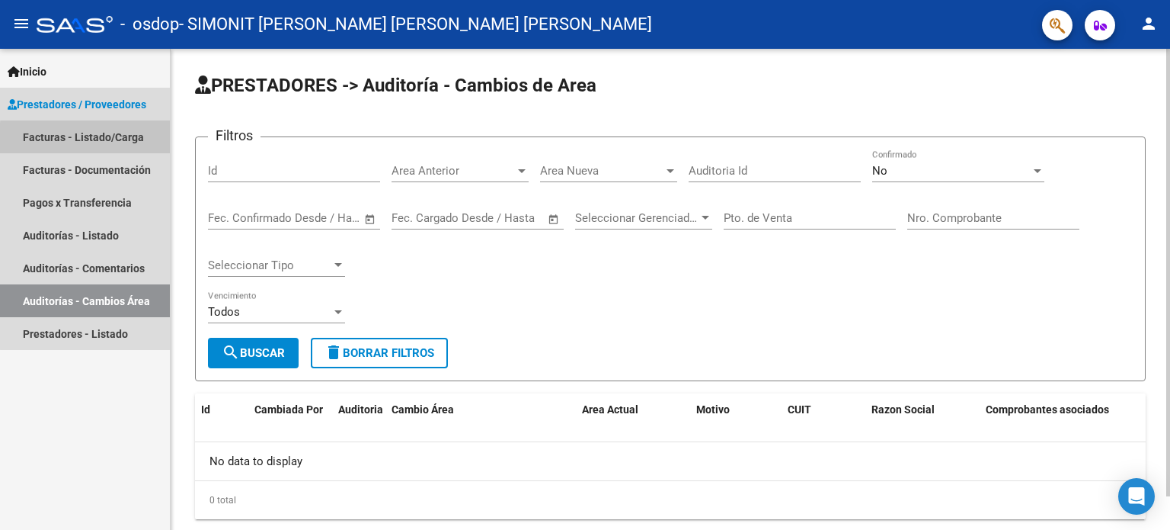
drag, startPoint x: 99, startPoint y: 139, endPoint x: 192, endPoint y: 177, distance: 100.2
click at [99, 141] on link "Facturas - Listado/Carga" at bounding box center [85, 136] width 170 height 33
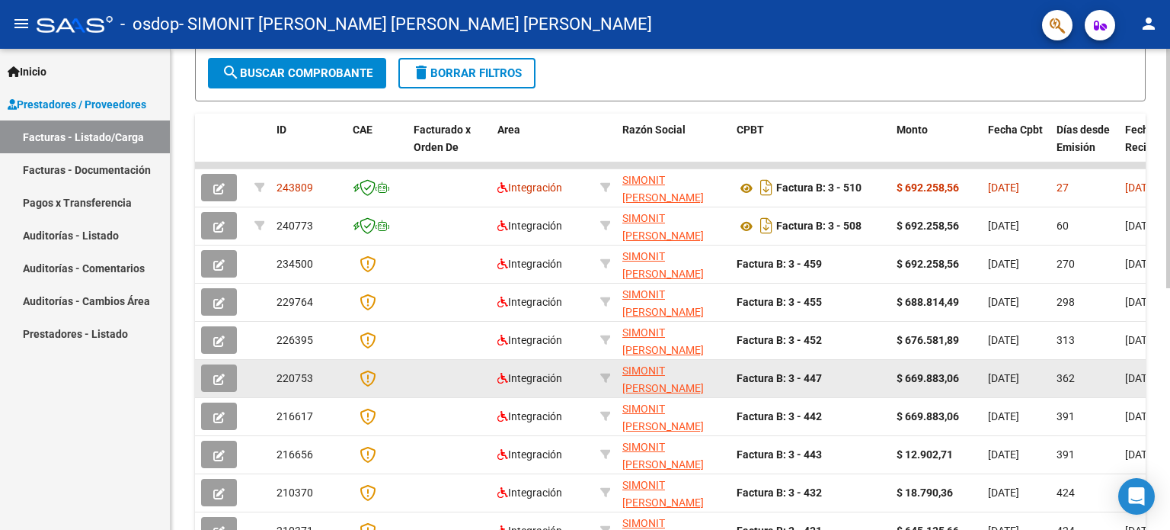
scroll to position [381, 0]
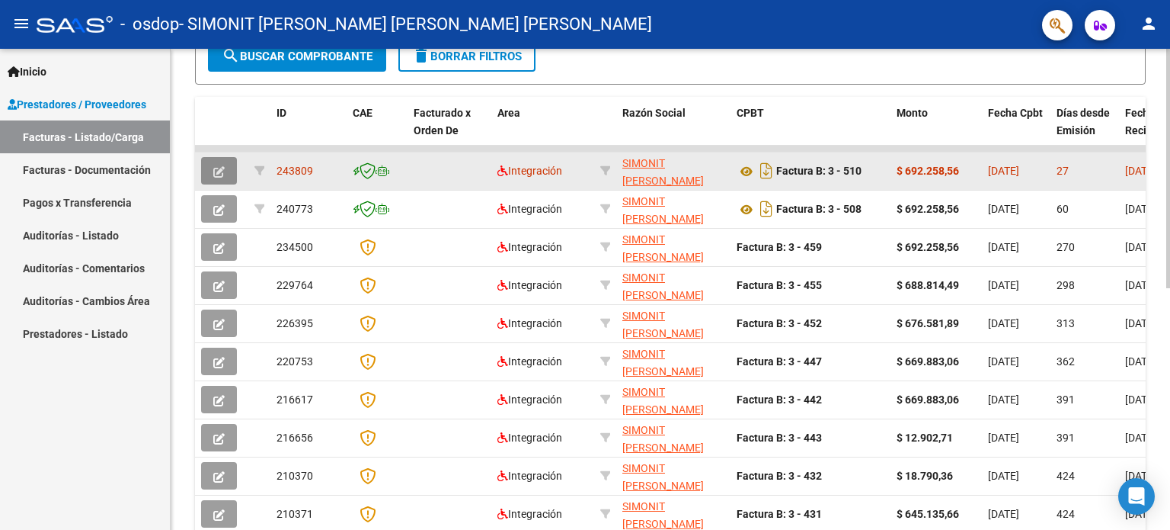
click at [223, 169] on icon "button" at bounding box center [218, 171] width 11 height 11
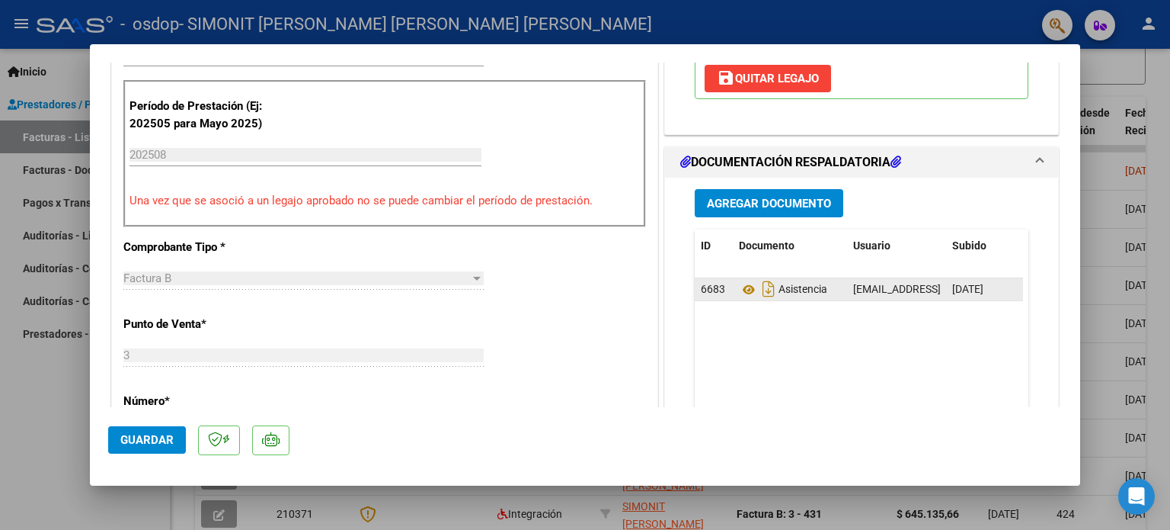
click at [796, 296] on div "Asistencia" at bounding box center [790, 289] width 102 height 24
click at [789, 290] on span "Asistencia" at bounding box center [783, 289] width 88 height 12
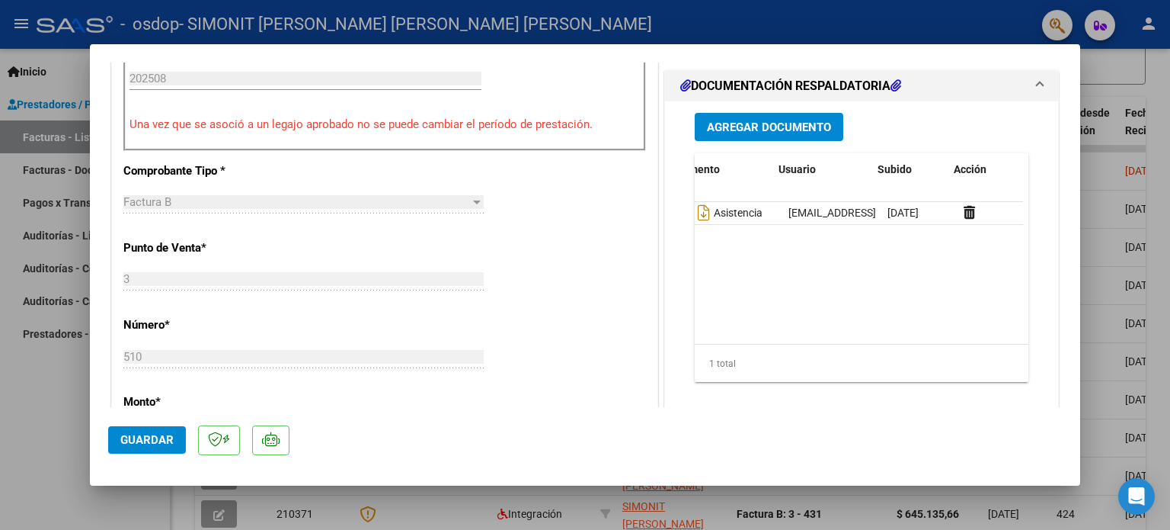
scroll to position [0, 75]
click at [959, 217] on div at bounding box center [986, 213] width 64 height 18
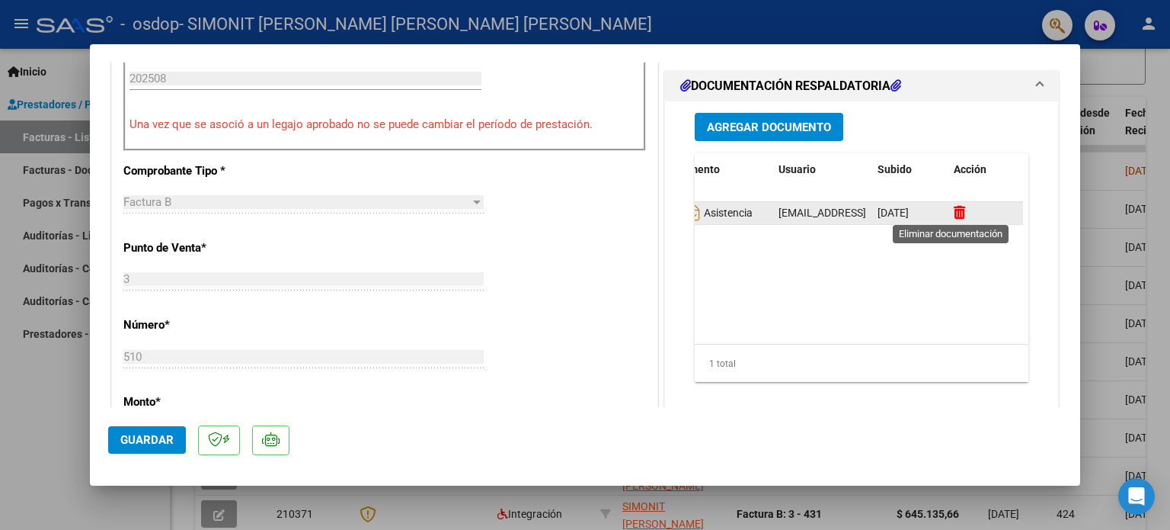
click at [954, 214] on icon at bounding box center [959, 212] width 11 height 14
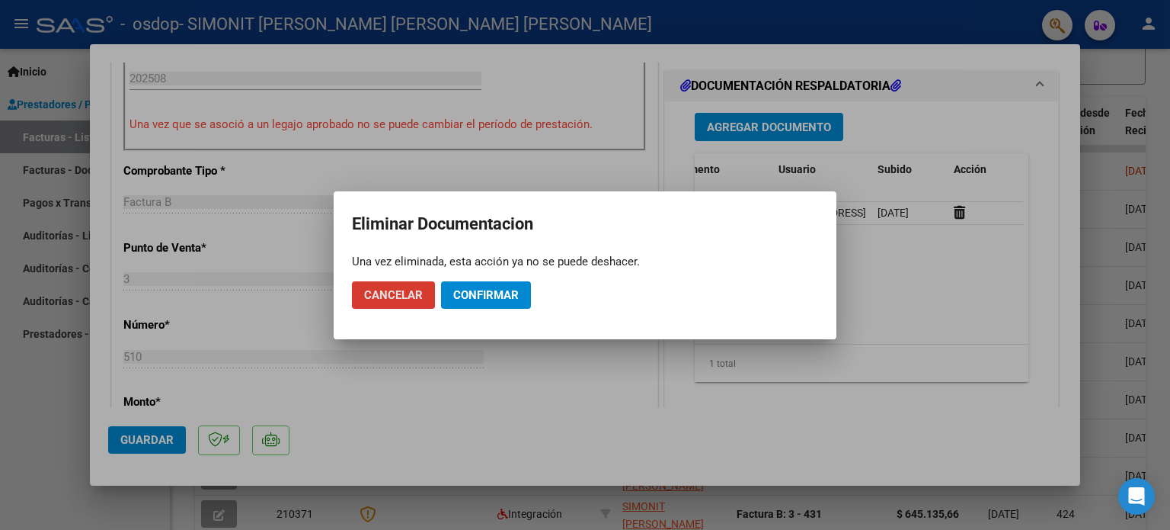
drag, startPoint x: 497, startPoint y: 299, endPoint x: 515, endPoint y: 314, distance: 23.8
click at [498, 303] on button "Confirmar" at bounding box center [486, 294] width 90 height 27
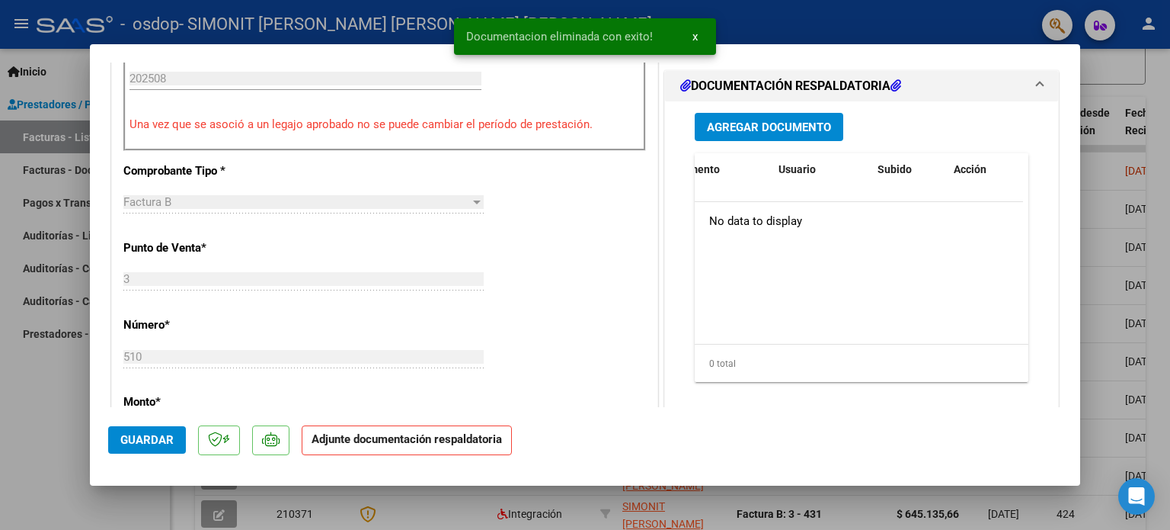
scroll to position [0, 0]
click at [782, 136] on button "Agregar Documento" at bounding box center [769, 127] width 149 height 28
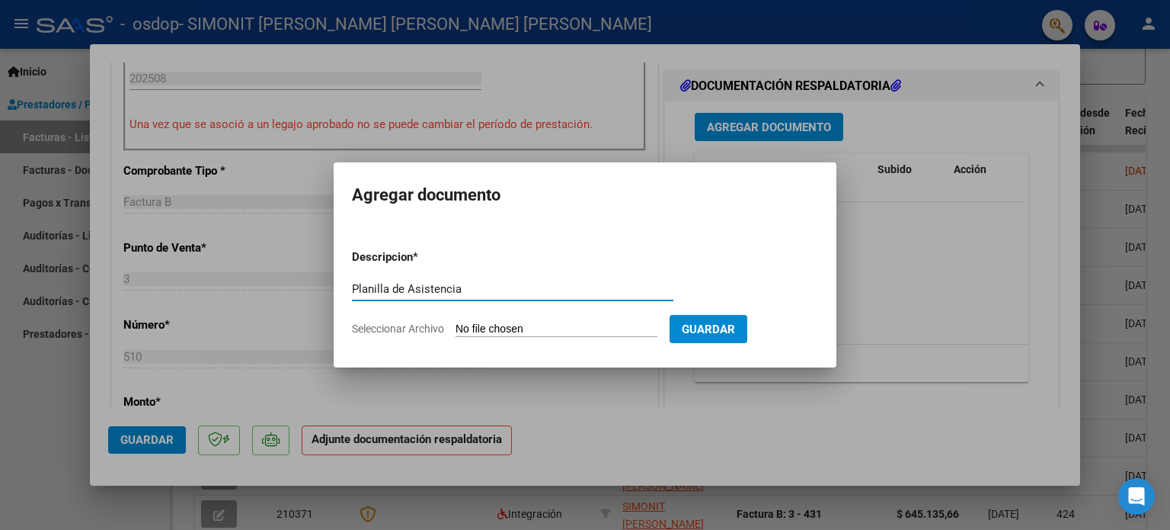
type input "Planilla de Asistencia"
click at [568, 332] on input "Seleccionar Archivo" at bounding box center [557, 329] width 202 height 14
type input "C:\fakepath\AsistenciaOSDOPagosto2025.pdf"
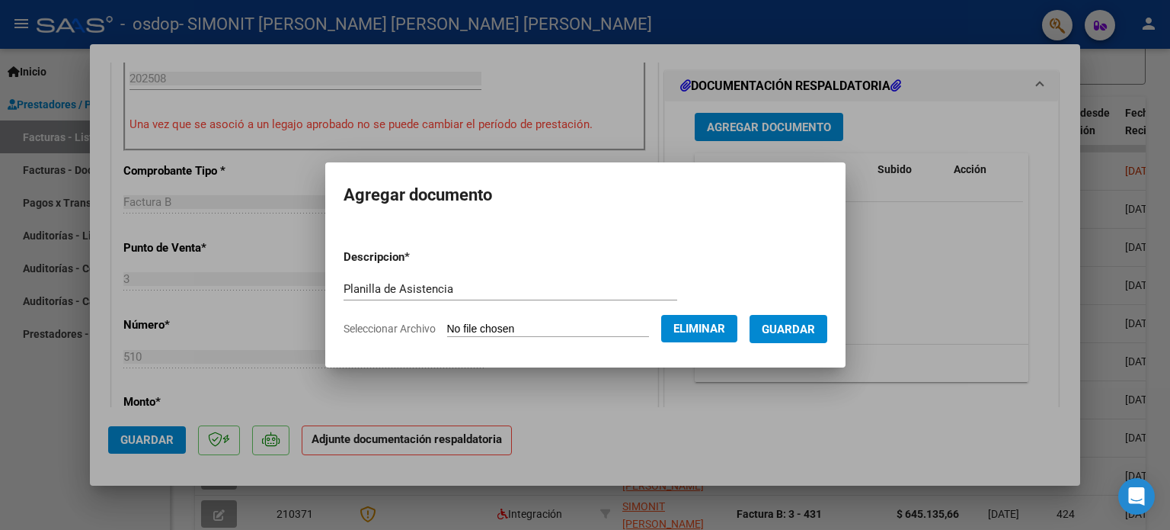
click at [801, 332] on span "Guardar" at bounding box center [788, 329] width 53 height 14
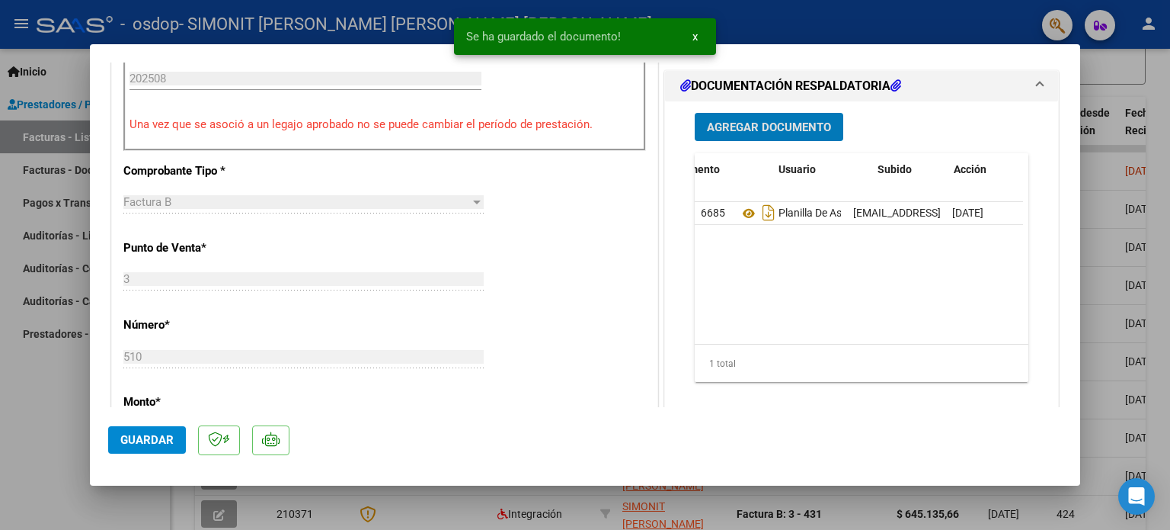
click at [131, 443] on span "Guardar" at bounding box center [146, 440] width 53 height 14
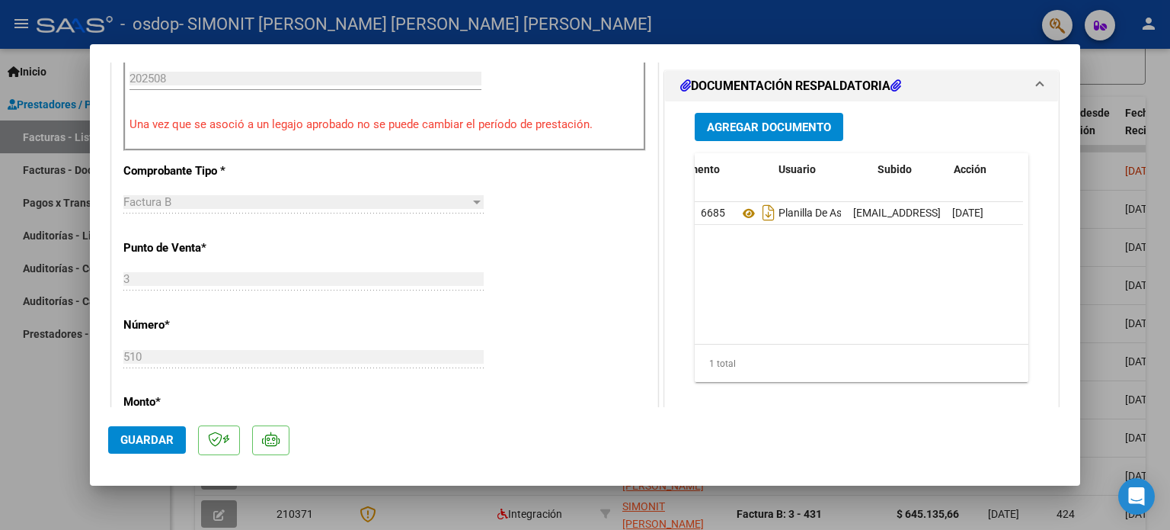
click at [29, 431] on div at bounding box center [585, 265] width 1170 height 530
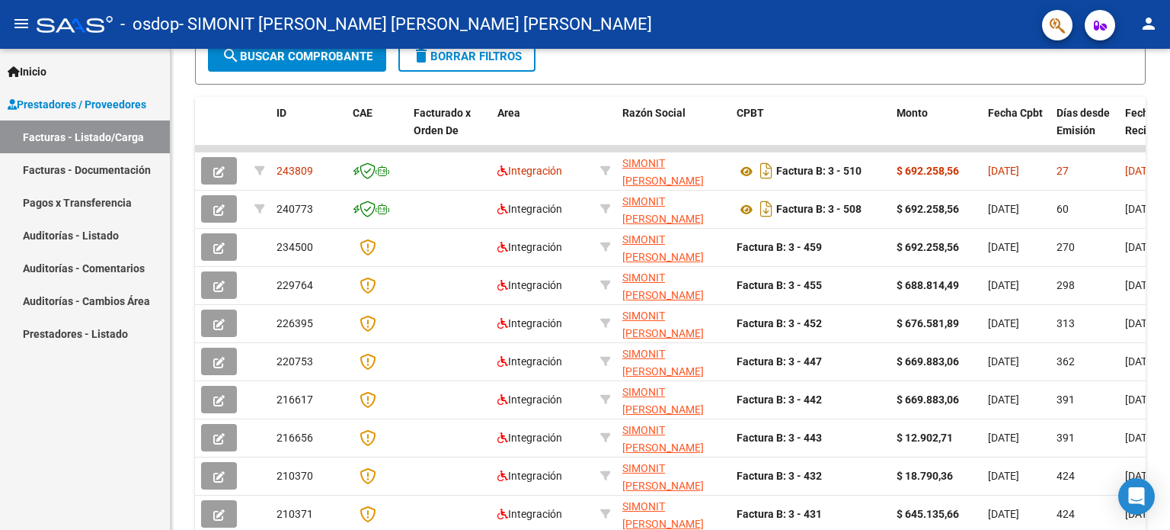
click at [94, 179] on link "Facturas - Documentación" at bounding box center [85, 169] width 170 height 33
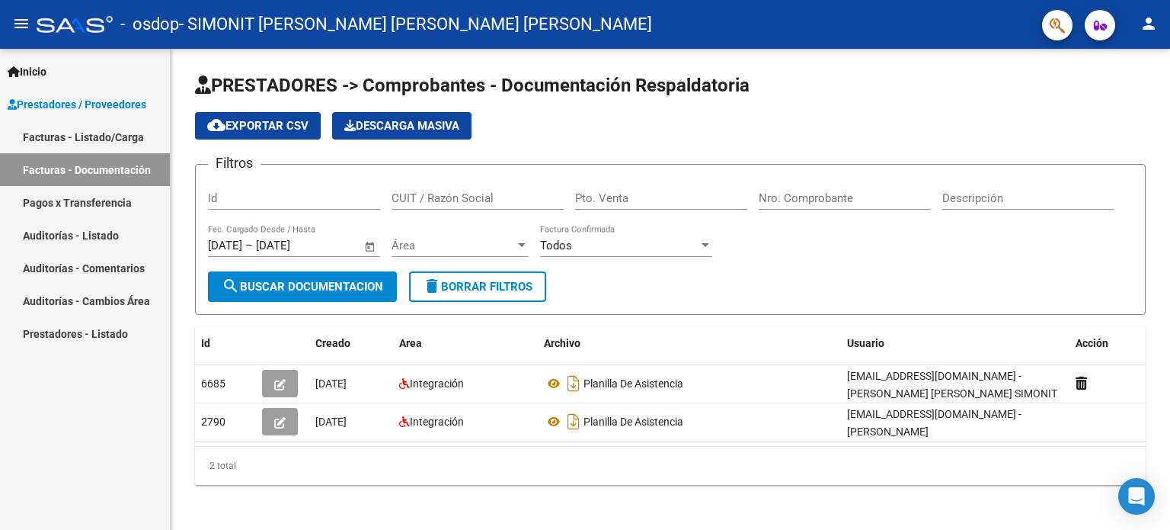
click at [18, 73] on icon at bounding box center [14, 71] width 12 height 11
